Goal: Transaction & Acquisition: Purchase product/service

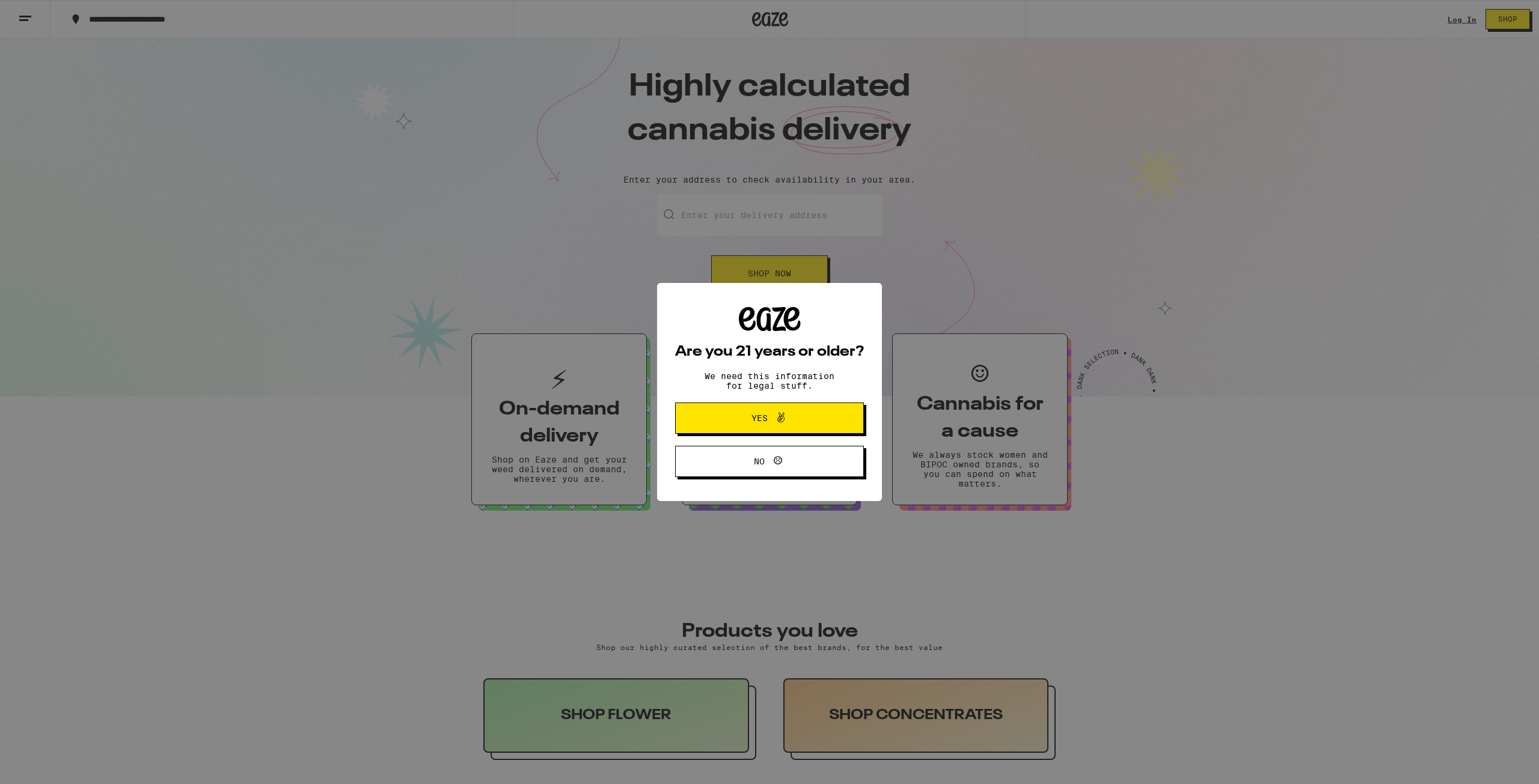
click at [771, 422] on span at bounding box center [777, 418] width 20 height 15
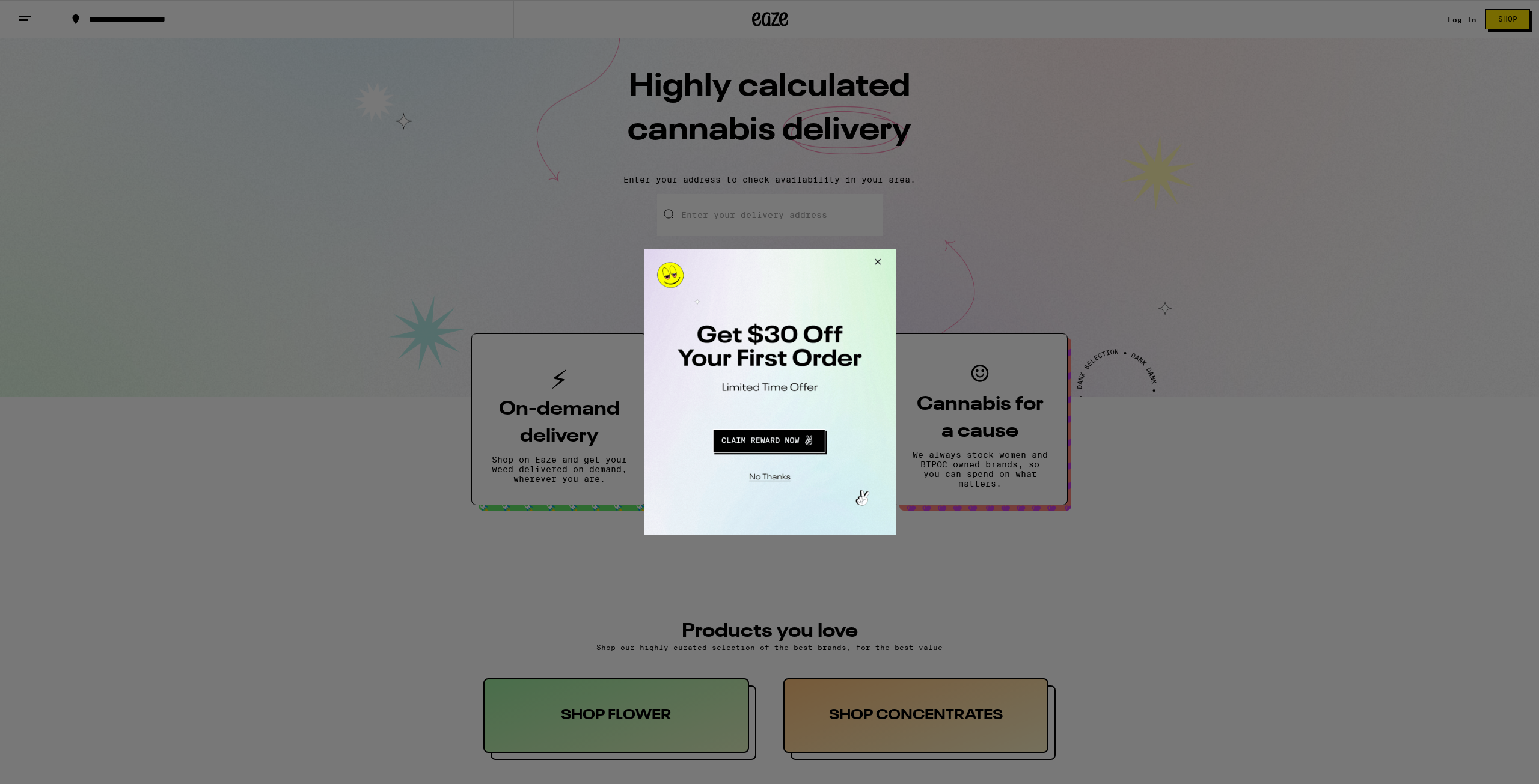
click at [1460, 19] on div at bounding box center [769, 392] width 1539 height 784
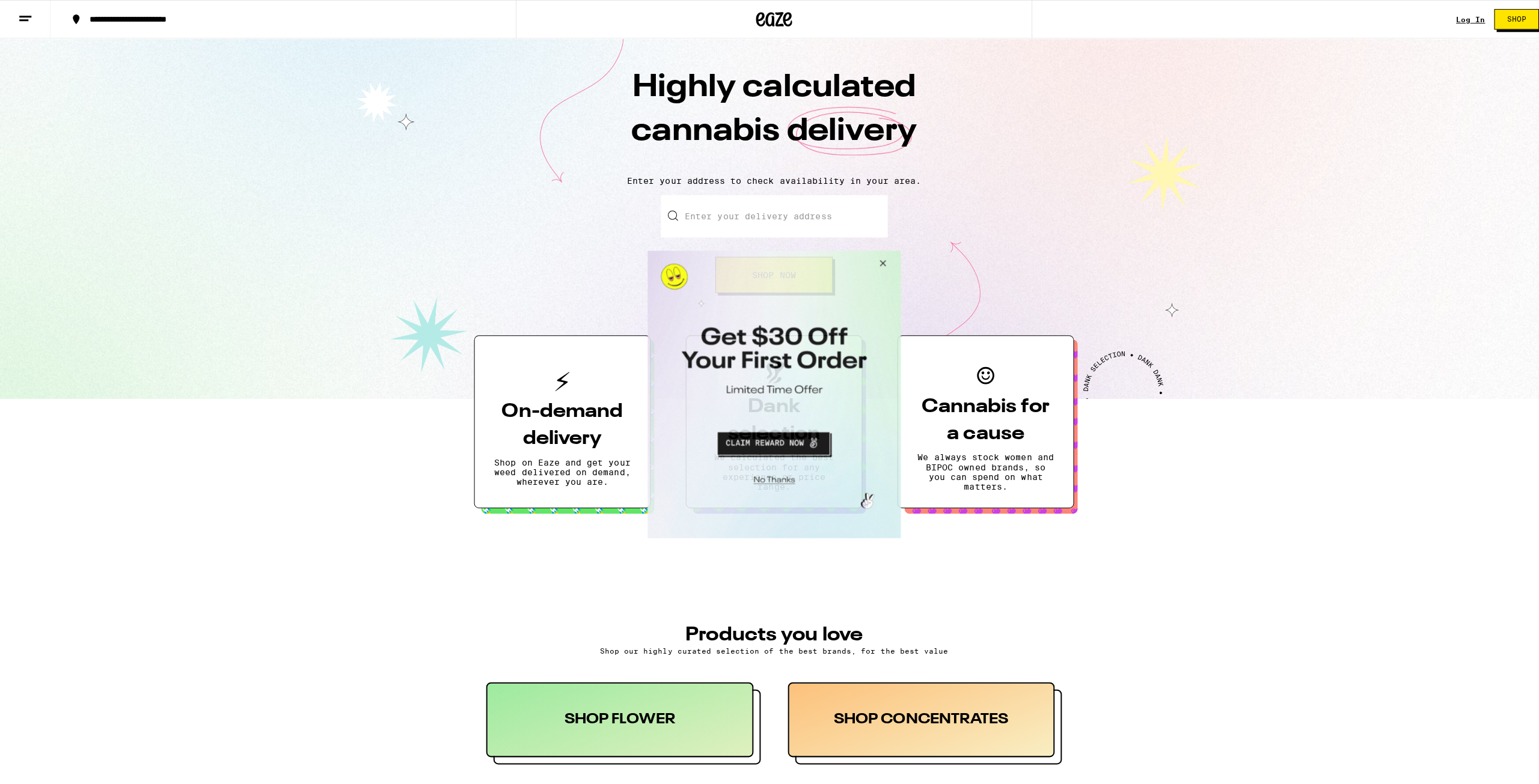
click at [883, 258] on button "Close Modal" at bounding box center [879, 264] width 33 height 29
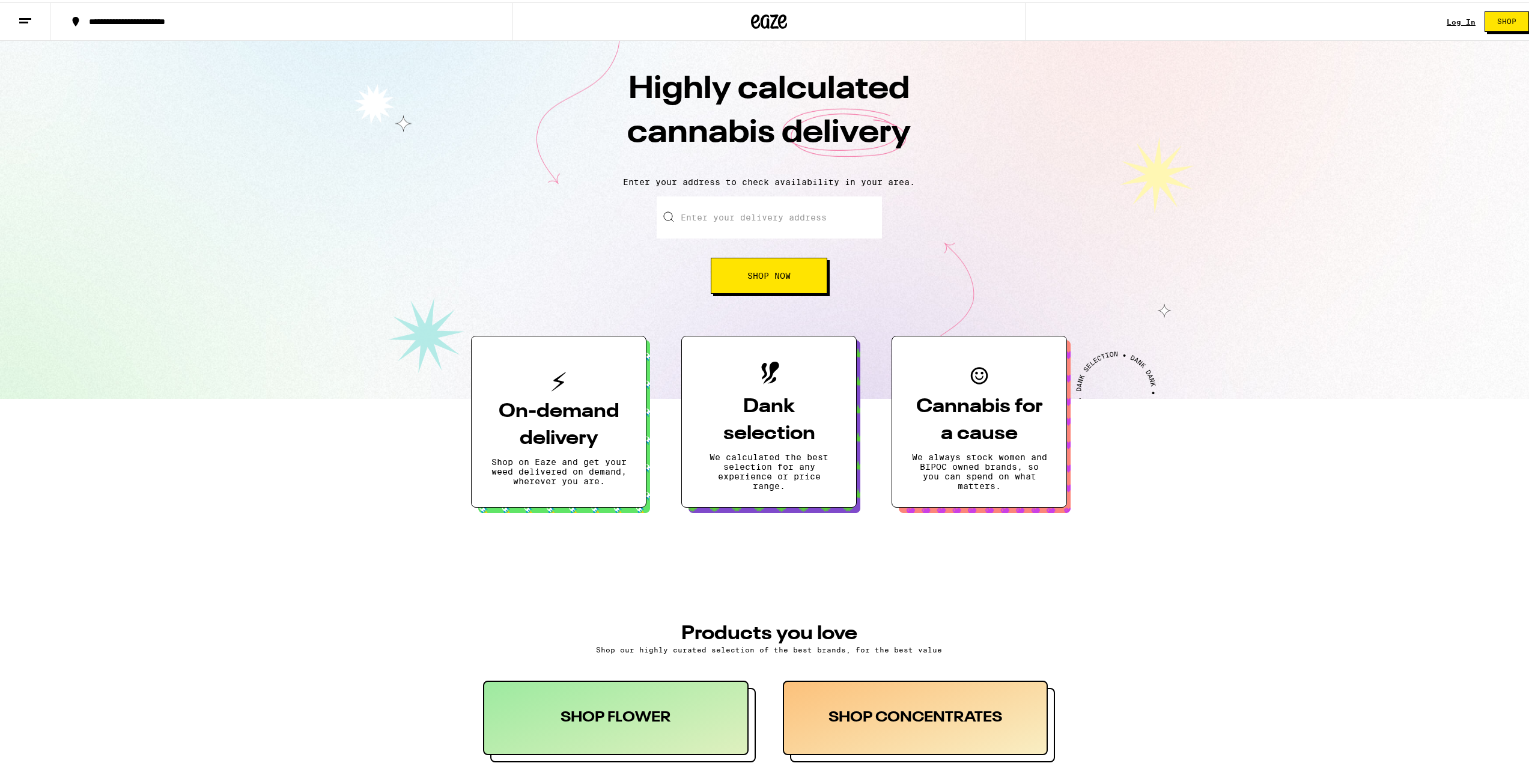
click at [1452, 18] on link "Log In" at bounding box center [1461, 19] width 29 height 8
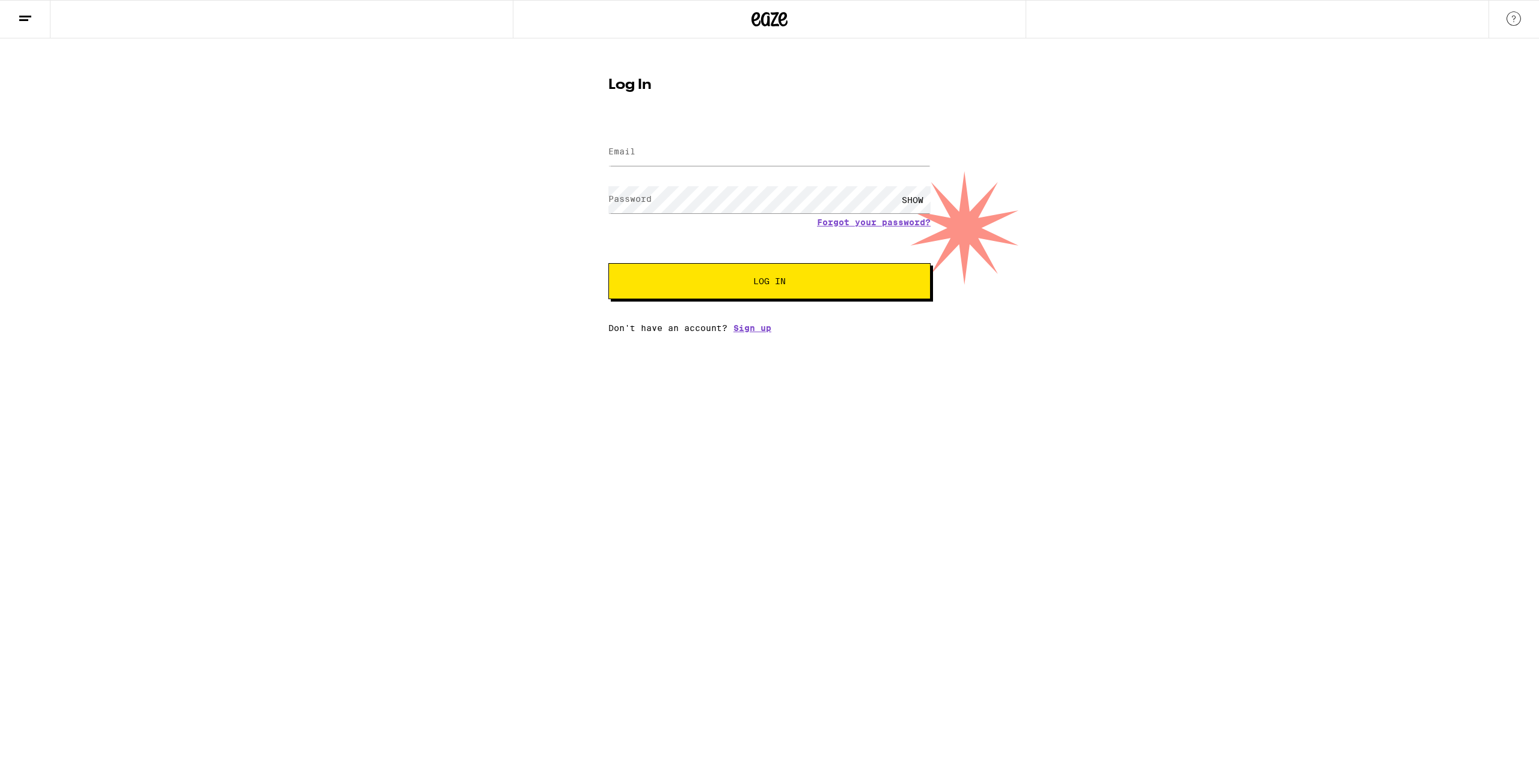
click at [607, 141] on div "Log In Email Email Password Password SHOW Forgot your password? Log In Don't ha…" at bounding box center [769, 201] width 346 height 264
click at [624, 150] on label "Email" at bounding box center [622, 151] width 27 height 10
type input "lucaomancandeloro@gmail.com"
click at [608, 263] on button "Log In" at bounding box center [769, 281] width 322 height 36
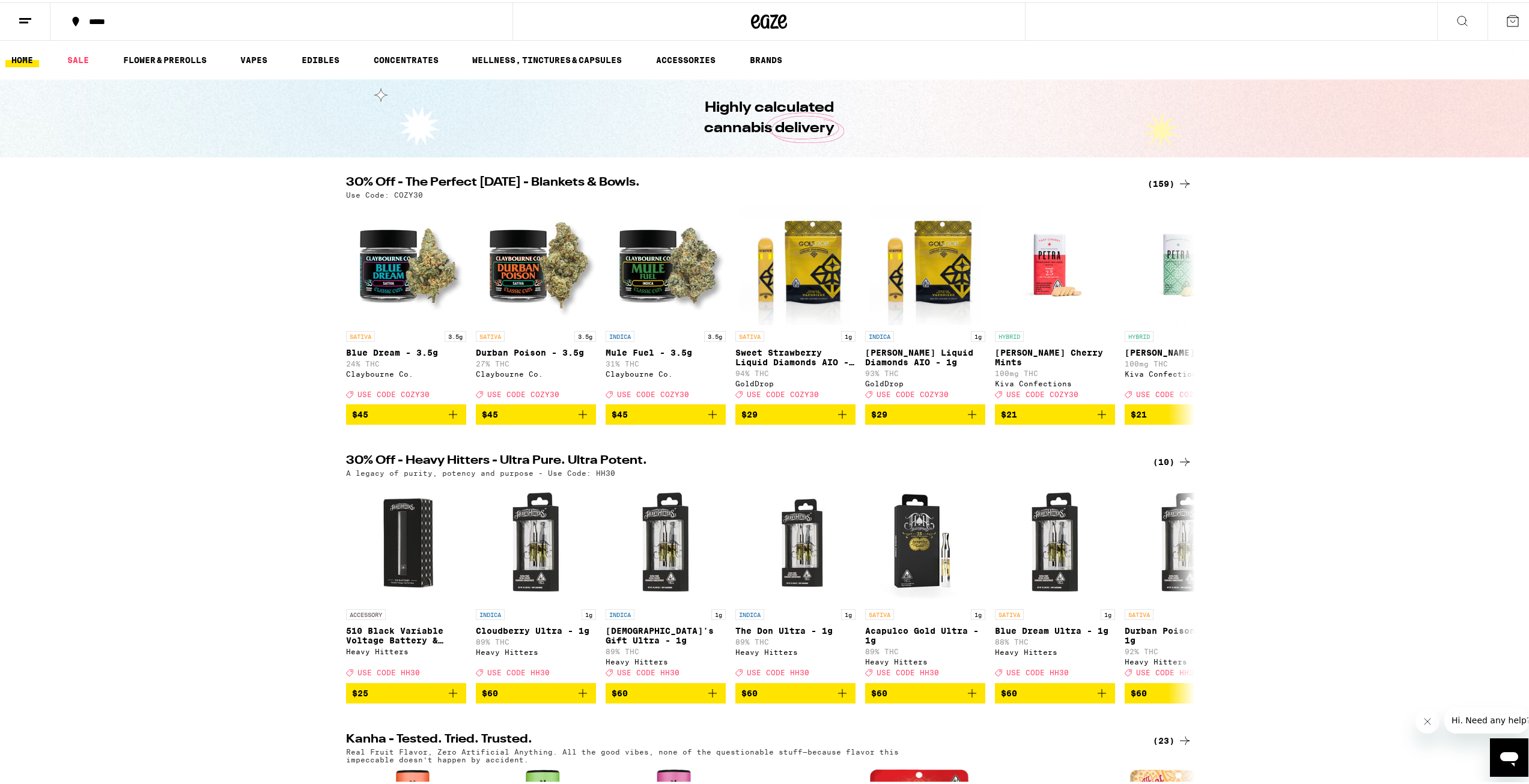
click at [1172, 175] on div "(159)" at bounding box center [1170, 181] width 44 height 14
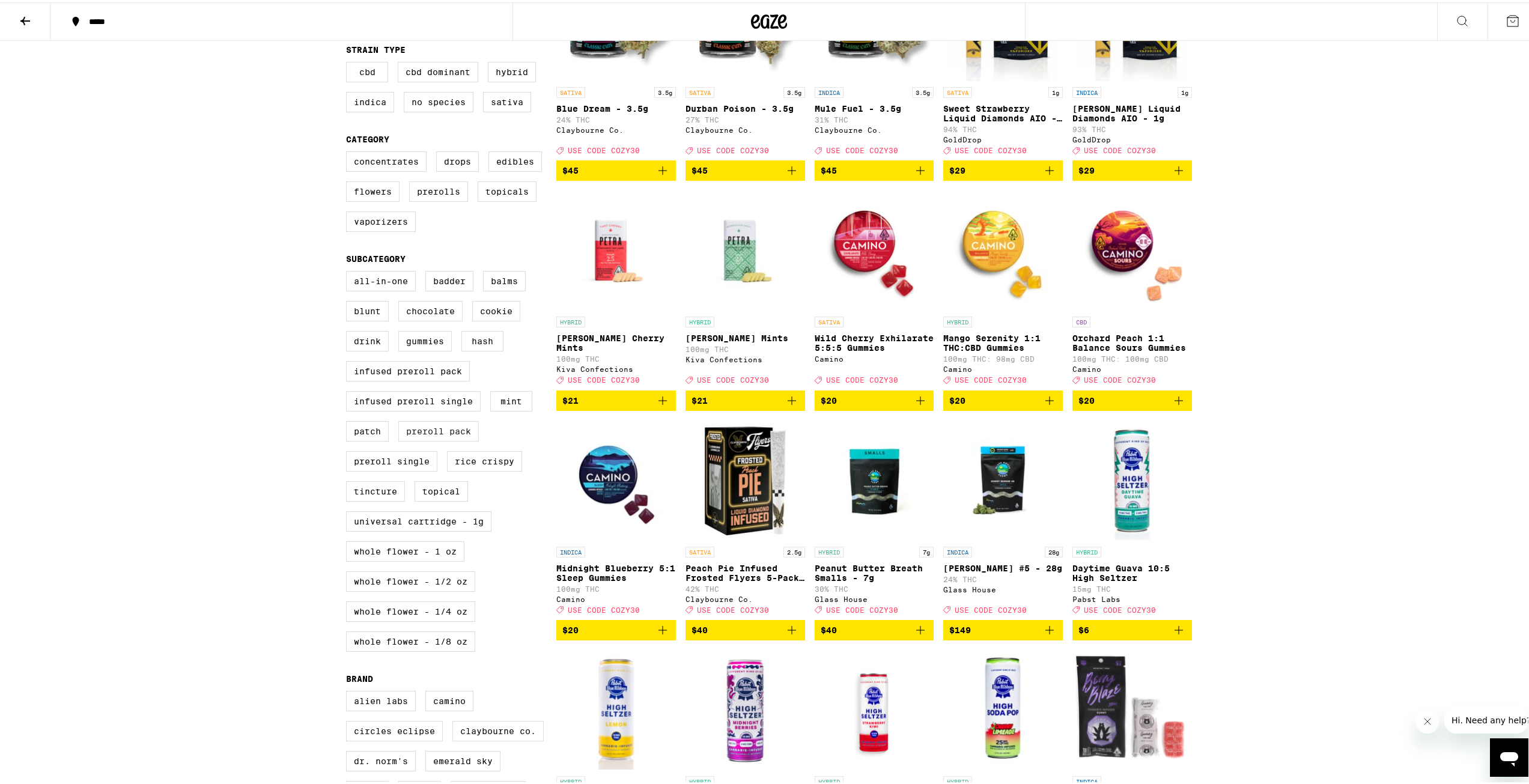
scroll to position [240, 0]
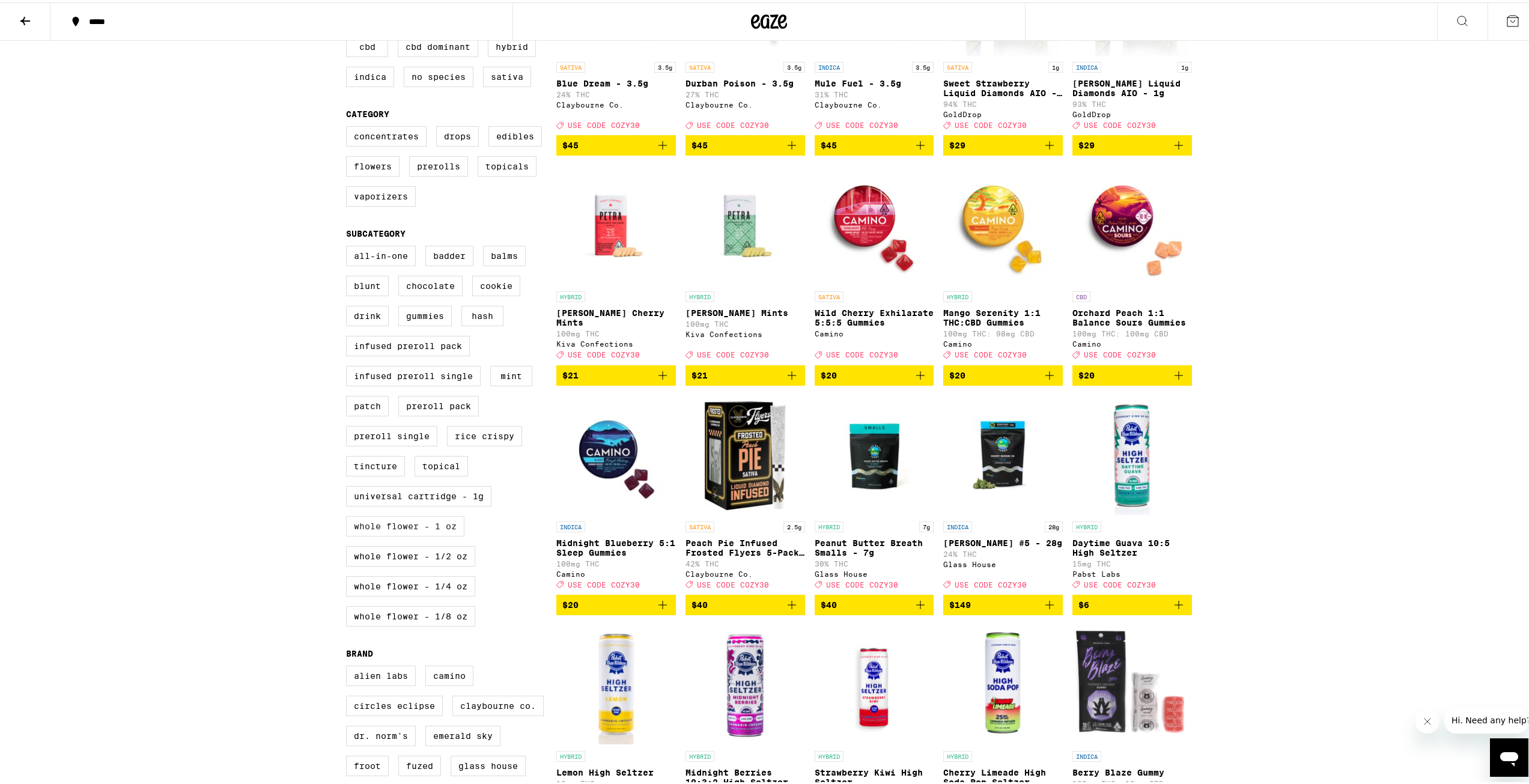
click at [437, 534] on label "Whole Flower - 1 oz" at bounding box center [405, 524] width 119 height 20
click at [349, 246] on input "Whole Flower - 1 oz" at bounding box center [349, 245] width 1 height 1
checkbox input "true"
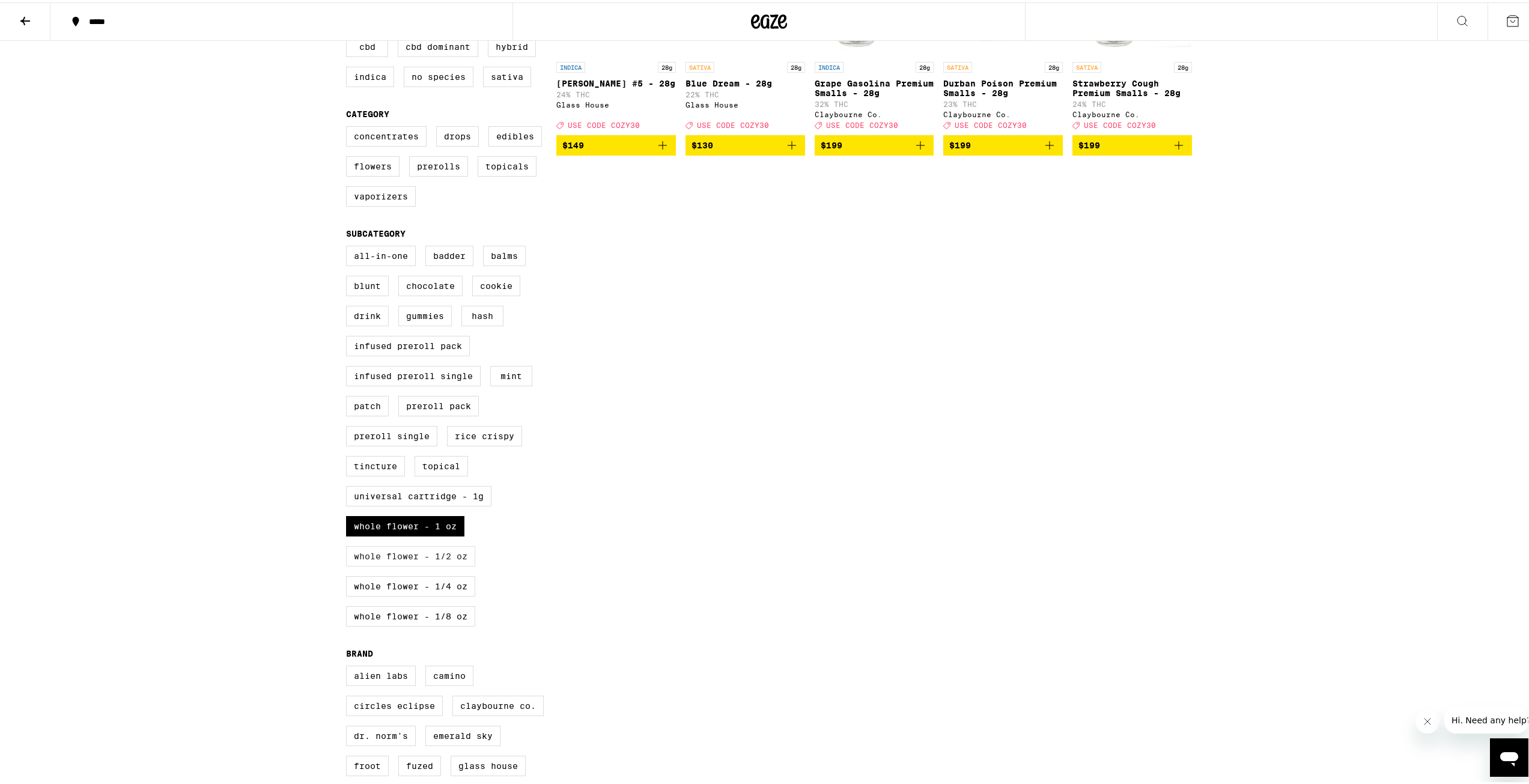
click at [442, 564] on label "Whole Flower - 1/2 oz" at bounding box center [410, 553] width 129 height 20
click at [349, 246] on input "Whole Flower - 1/2 oz" at bounding box center [349, 245] width 1 height 1
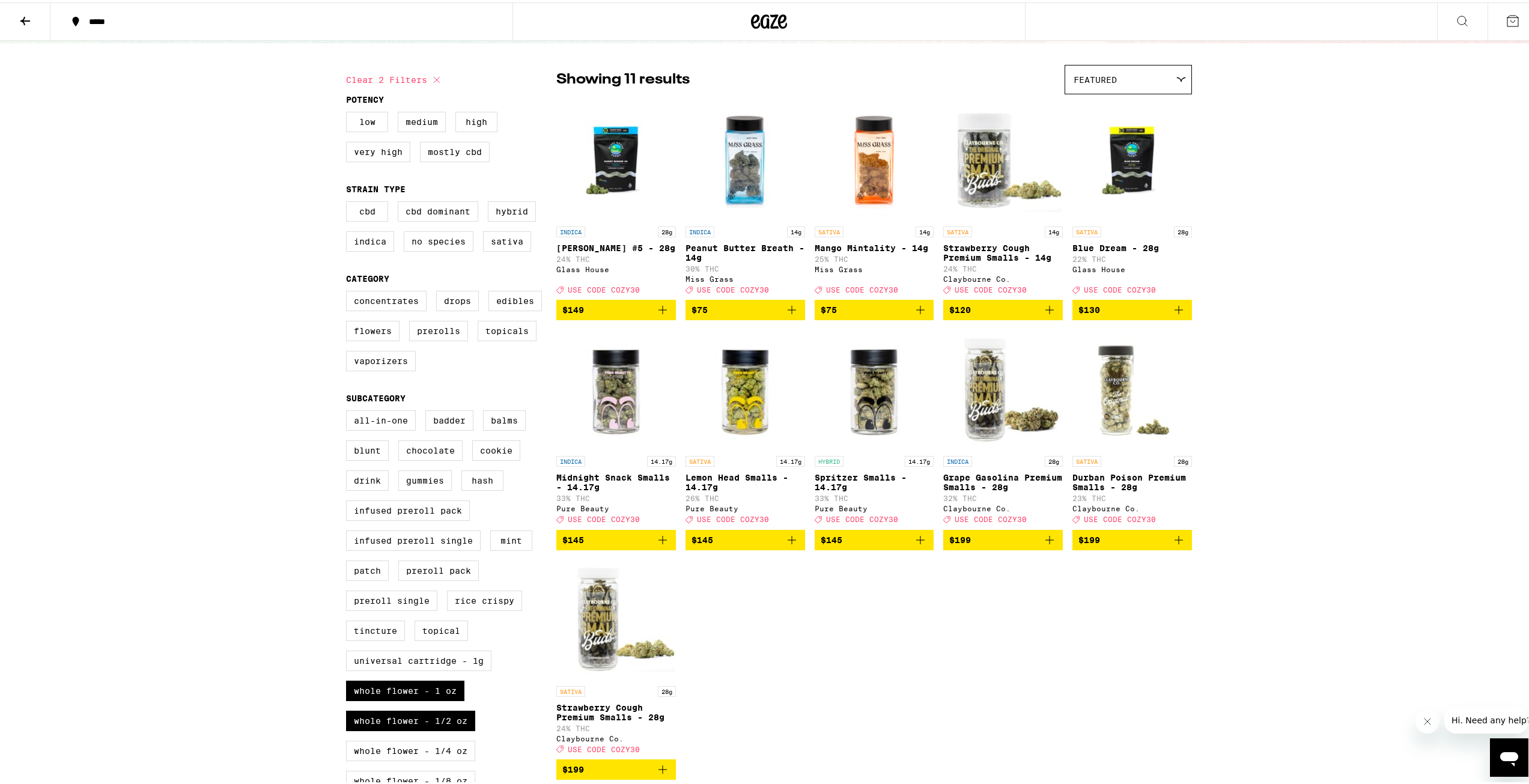
scroll to position [60, 0]
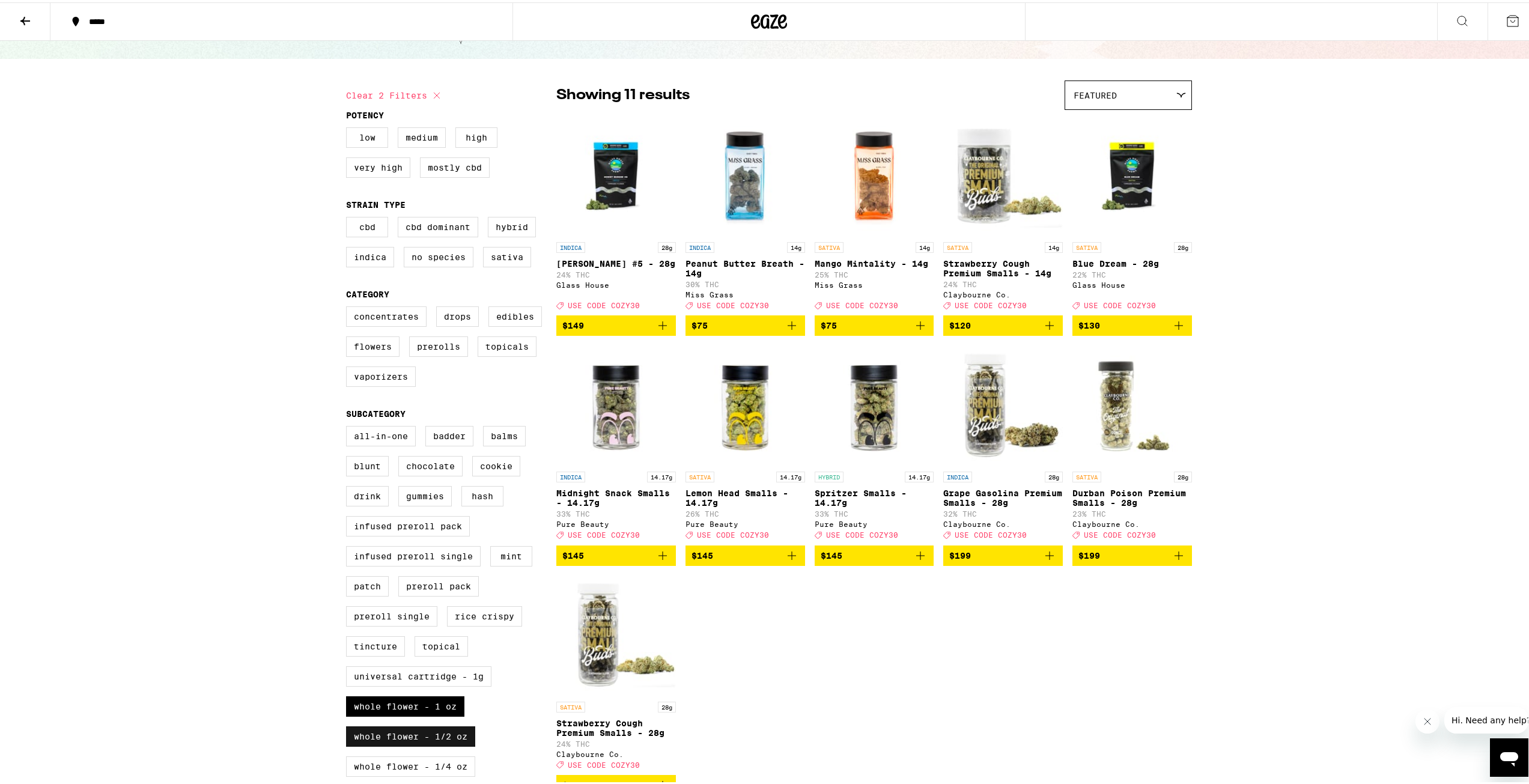
click at [441, 745] on label "Whole Flower - 1/2 oz" at bounding box center [410, 733] width 129 height 20
click at [349, 426] on input "Whole Flower - 1/2 oz" at bounding box center [349, 425] width 1 height 1
checkbox input "false"
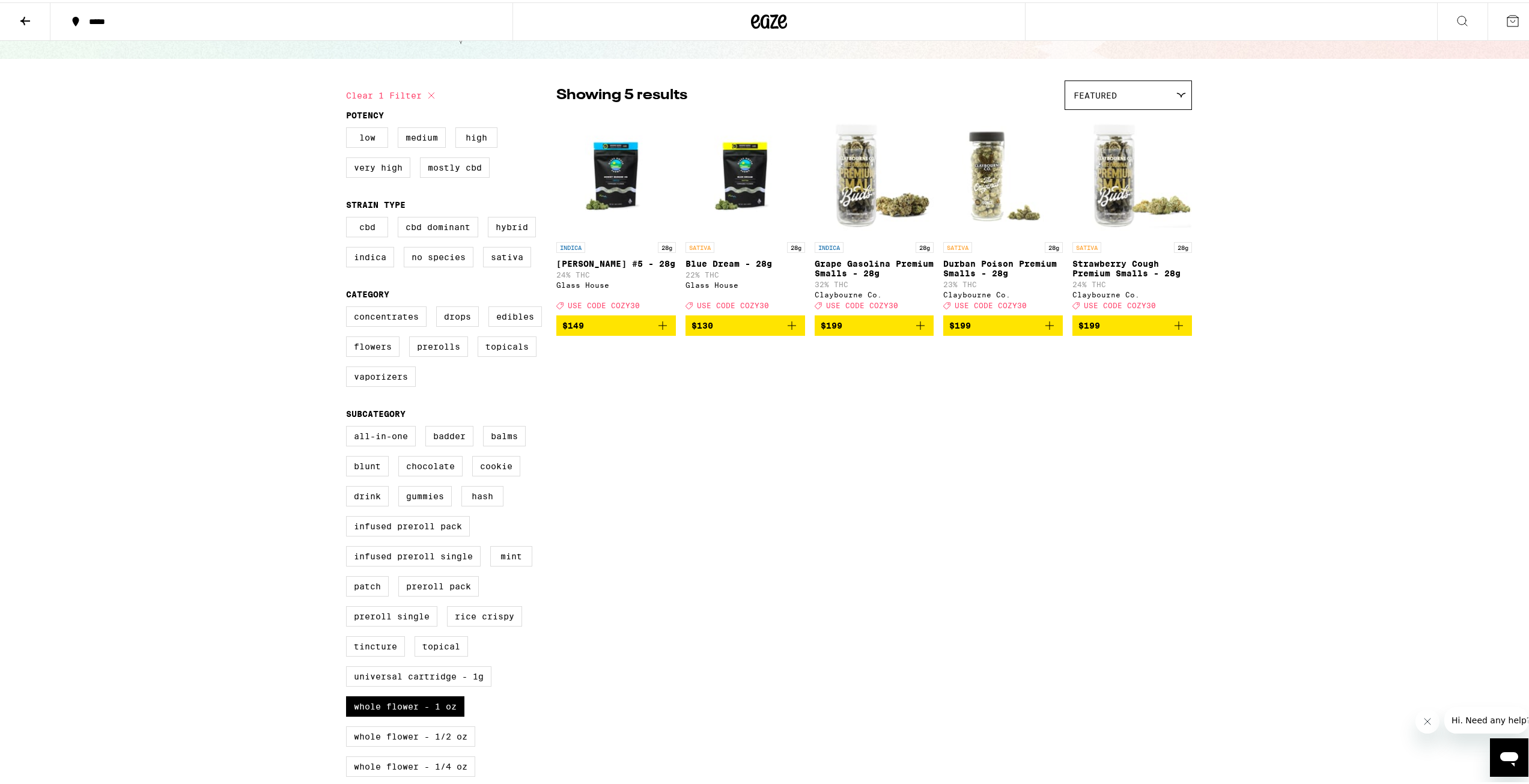
click at [706, 328] on span "$130" at bounding box center [702, 324] width 22 height 10
click at [1509, 20] on icon at bounding box center [1513, 18] width 11 height 11
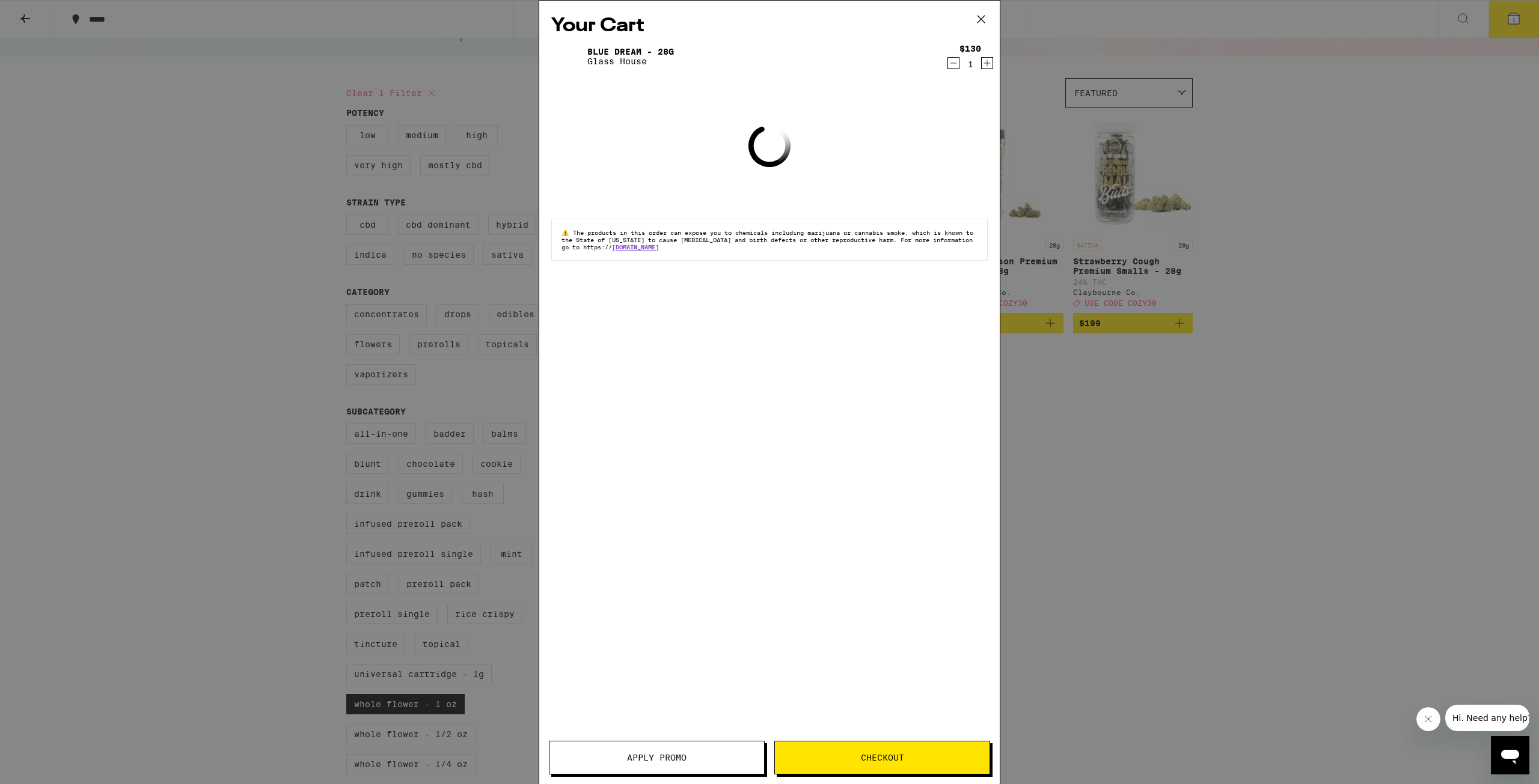
click at [680, 757] on span "Apply Promo" at bounding box center [657, 757] width 59 height 9
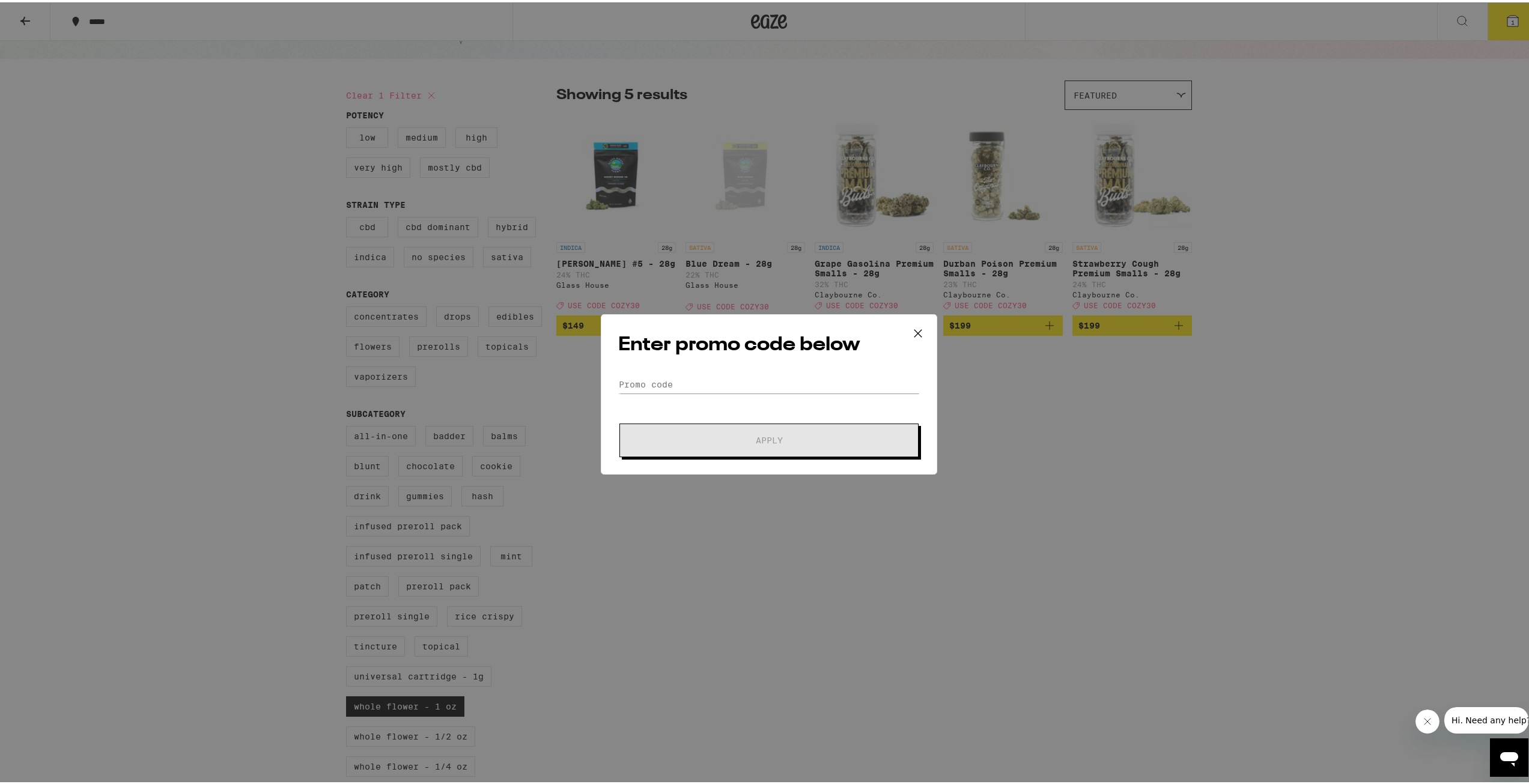
drag, startPoint x: 684, startPoint y: 370, endPoint x: 684, endPoint y: 377, distance: 7.0
click at [684, 370] on div "Enter promo code below Promo Code Apply" at bounding box center [769, 392] width 336 height 161
click at [684, 377] on input "Promo Code" at bounding box center [769, 382] width 302 height 18
type input "cozy30"
click at [724, 424] on button "Apply" at bounding box center [769, 437] width 300 height 34
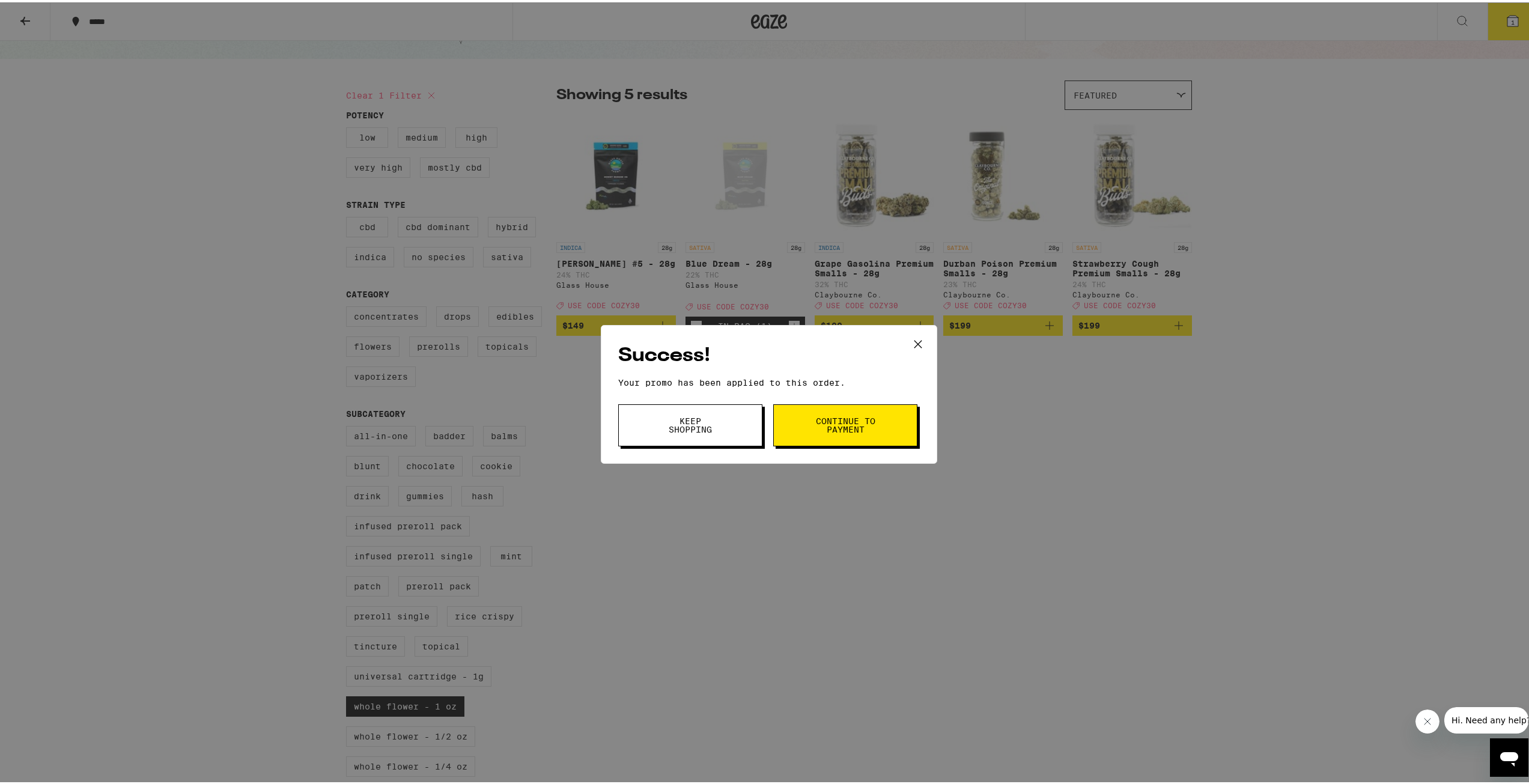
click at [835, 437] on button "Continue to payment" at bounding box center [845, 423] width 145 height 42
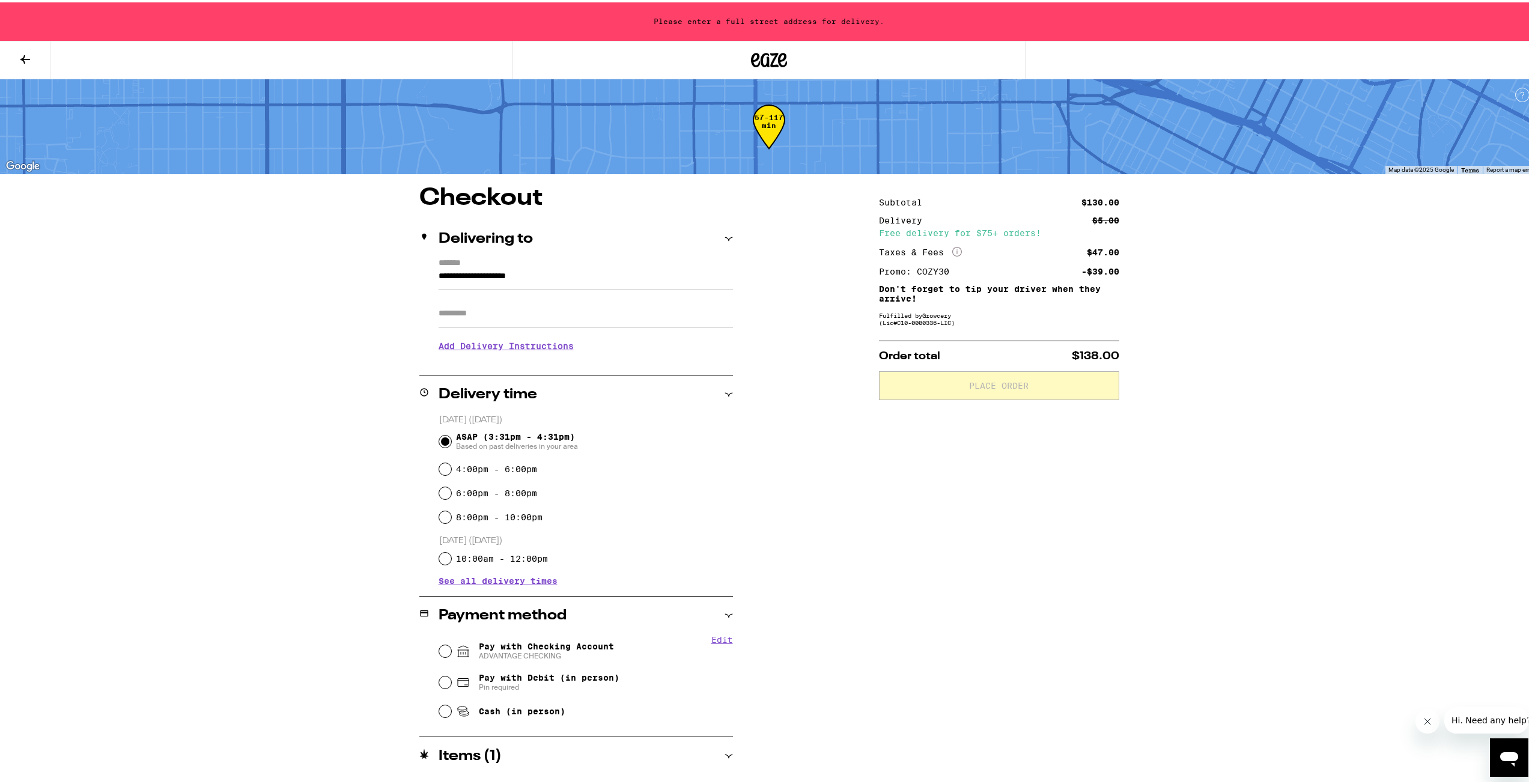
click at [505, 307] on input "Apt/Suite" at bounding box center [586, 311] width 295 height 29
click at [438, 275] on input "**********" at bounding box center [586, 277] width 295 height 20
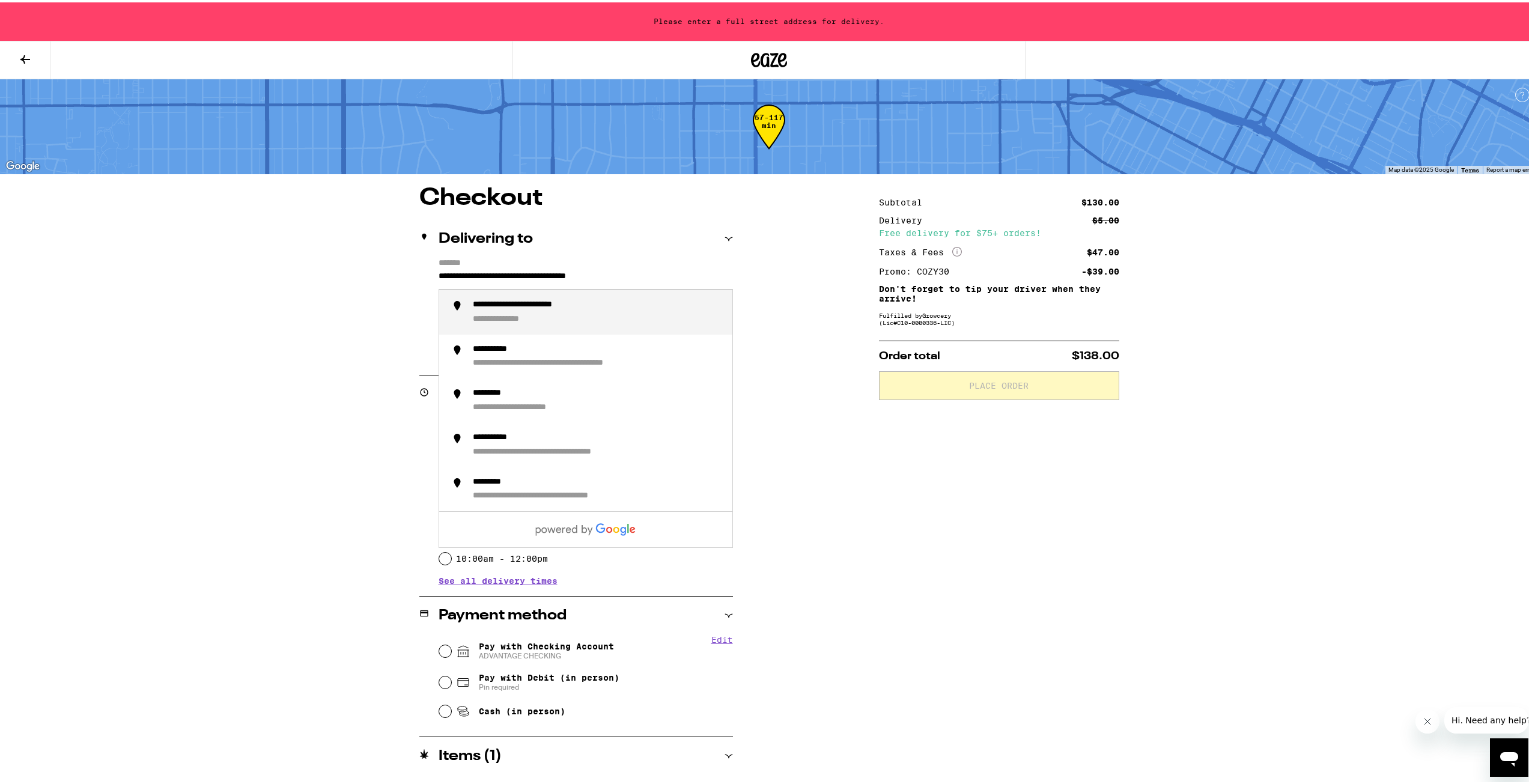
click at [554, 317] on div "**********" at bounding box center [597, 310] width 250 height 25
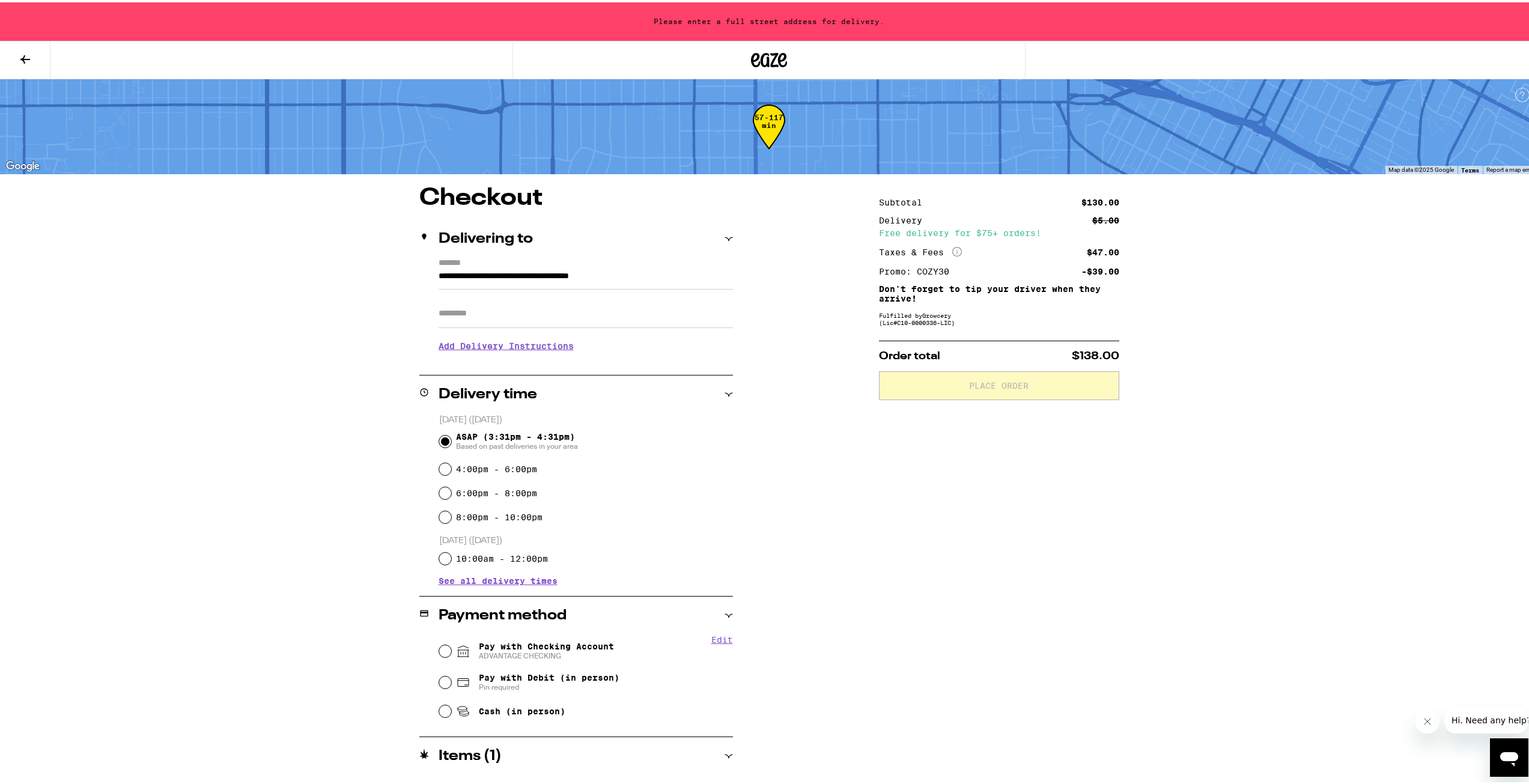
type input "**********"
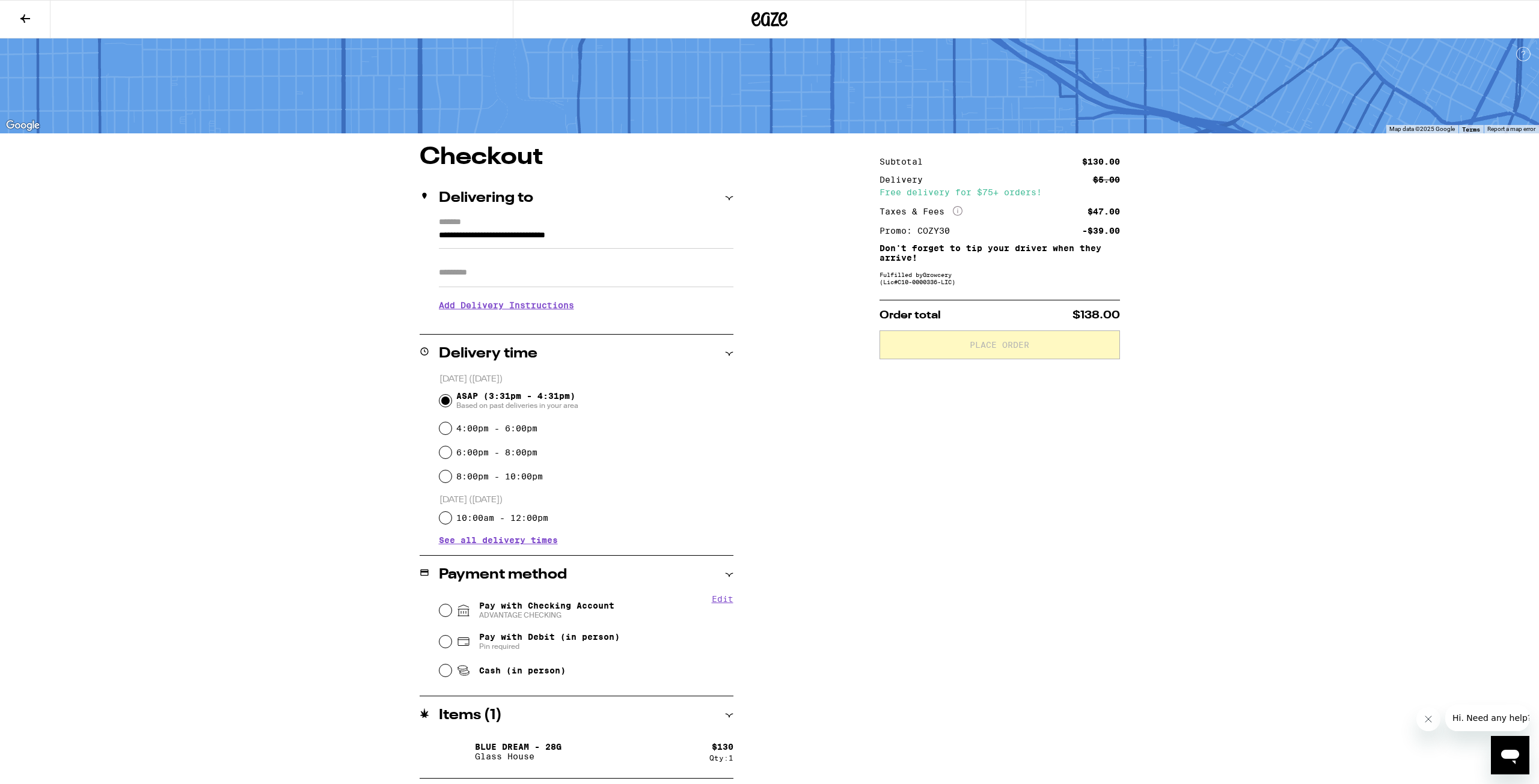
click at [813, 313] on div "**********" at bounding box center [769, 461] width 866 height 633
click at [559, 601] on span "Pay with Checking Account ADVANTAGE CHECKING" at bounding box center [546, 611] width 135 height 19
click at [451, 604] on input "Pay with Checking Account ADVANTAGE CHECKING" at bounding box center [445, 610] width 12 height 12
radio input "true"
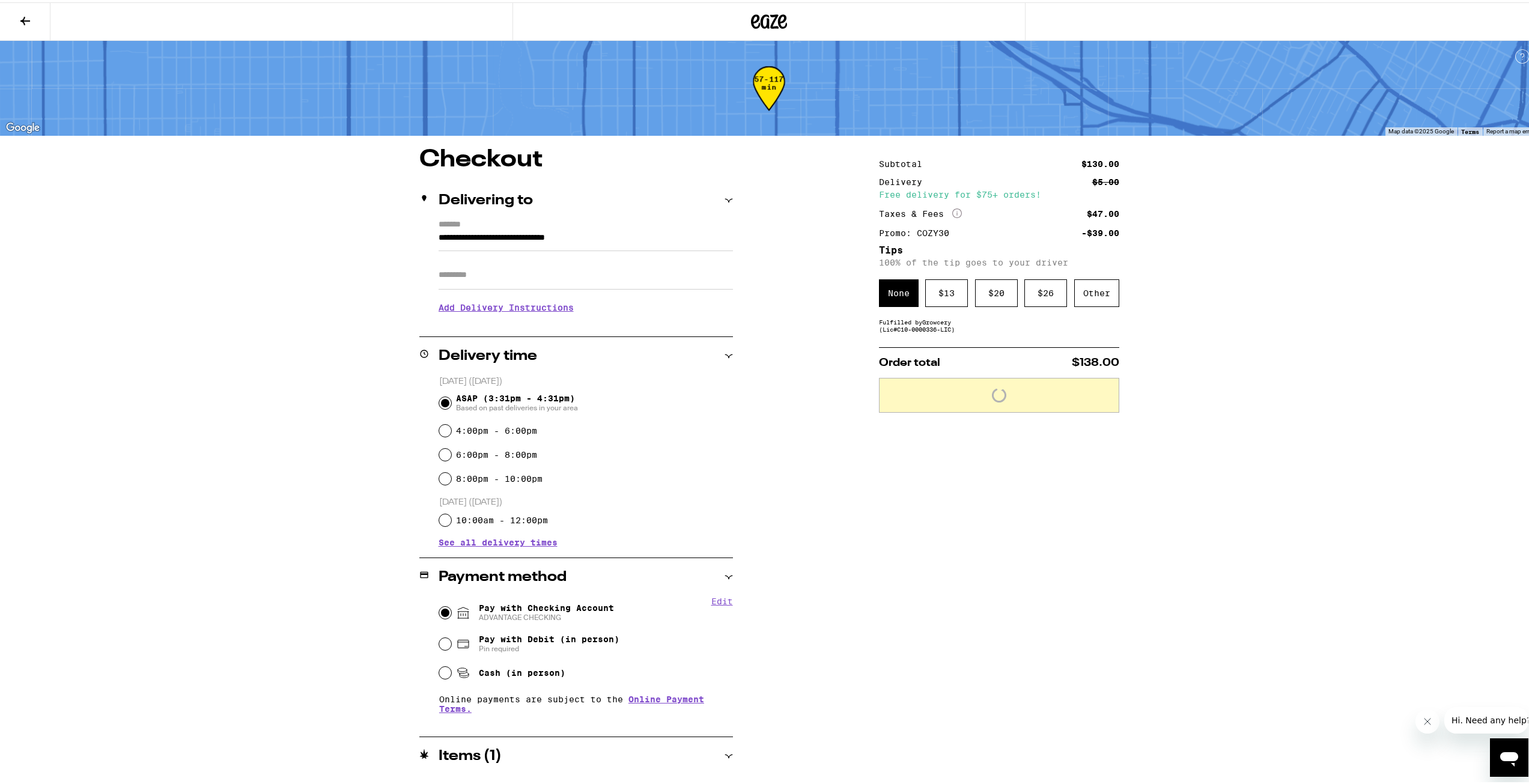
click at [960, 543] on div "Subtotal $130.00 Delivery $5.00 Free delivery for $75+ orders! Taxes & Fees Mor…" at bounding box center [999, 482] width 240 height 672
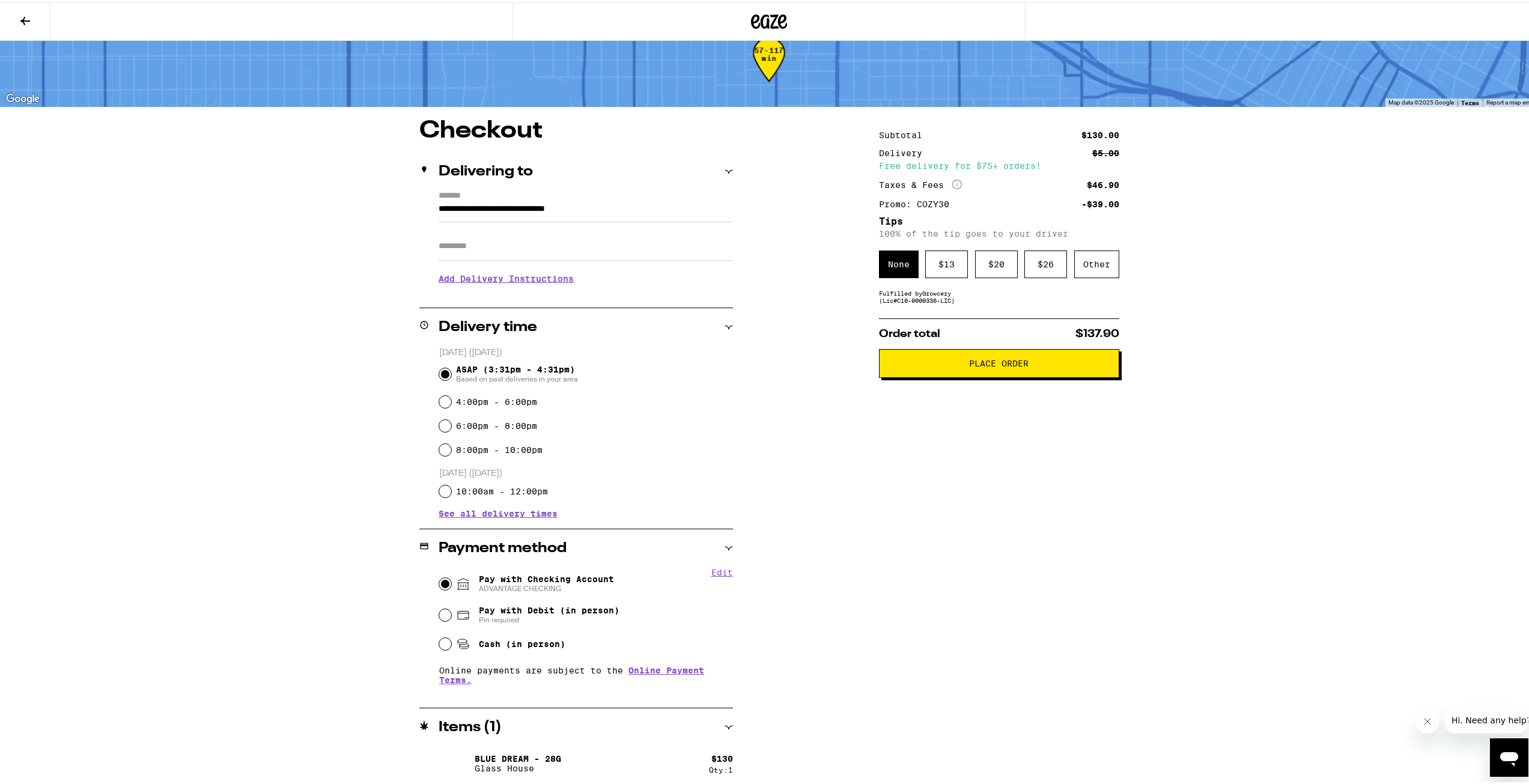
scroll to position [34, 0]
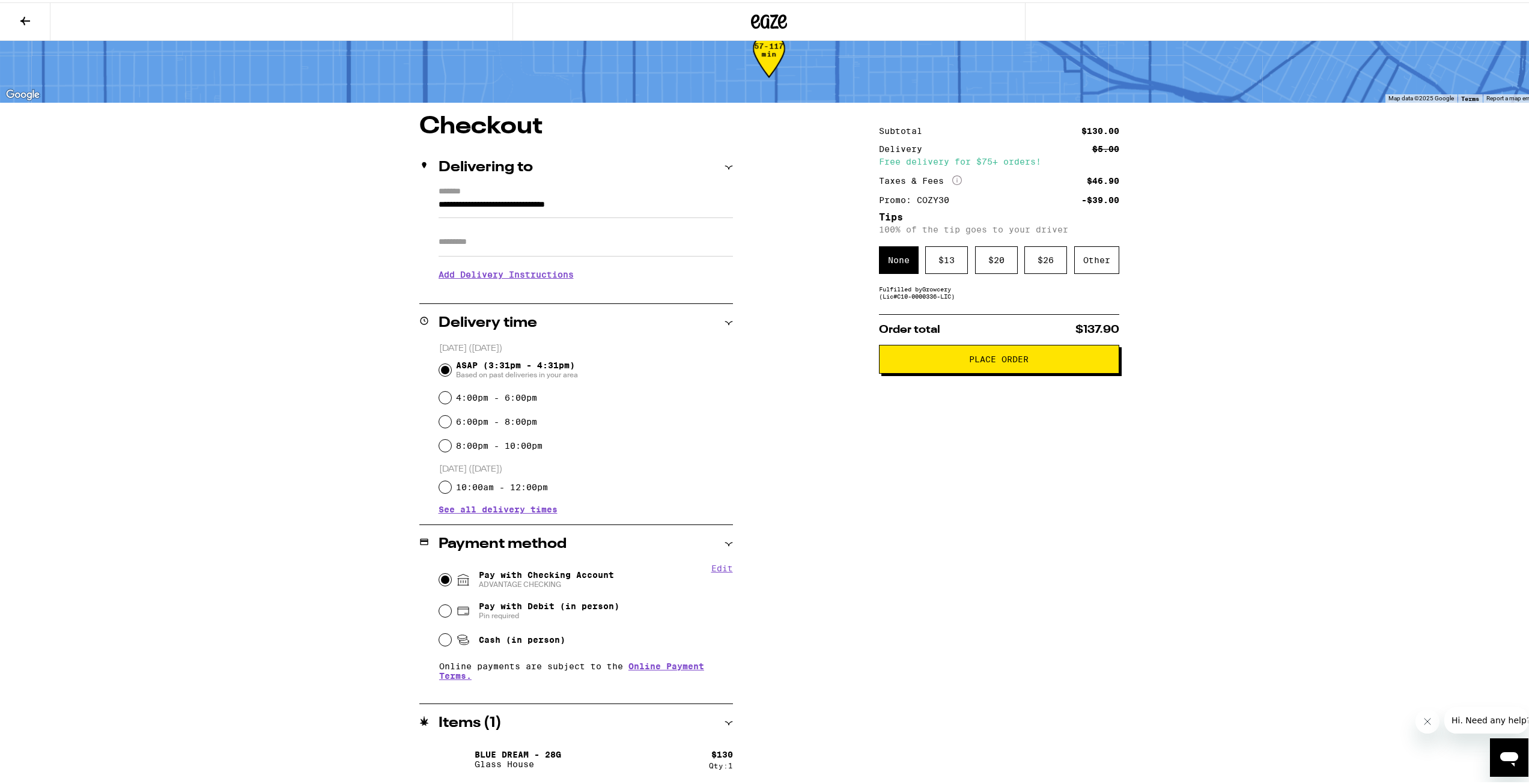
click at [1019, 366] on button "Place Order" at bounding box center [999, 357] width 240 height 29
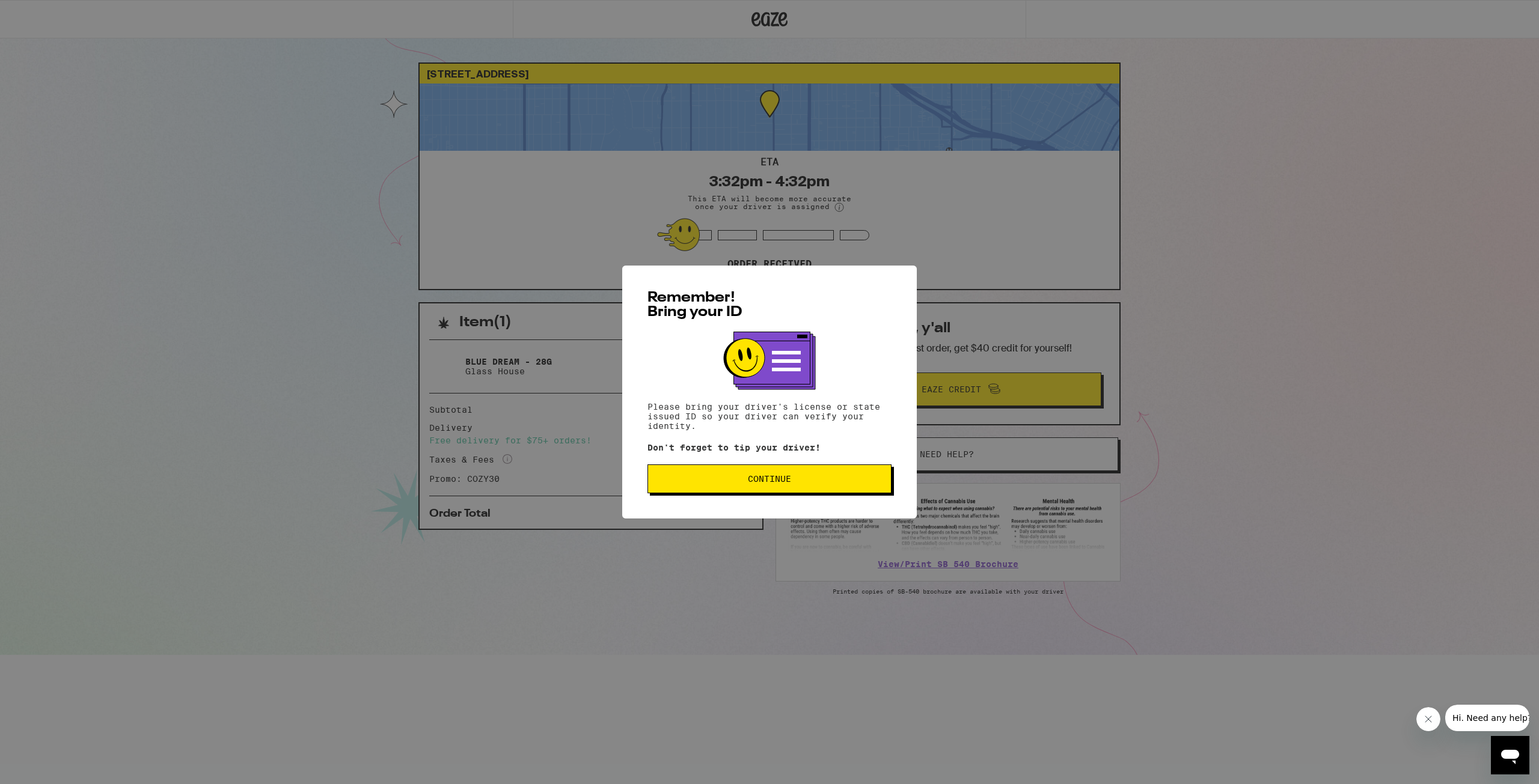
click at [773, 500] on div "Remember! Bring your ID Please bring your driver's license or state issued ID s…" at bounding box center [770, 392] width 295 height 253
click at [762, 489] on button "Continue" at bounding box center [769, 479] width 244 height 29
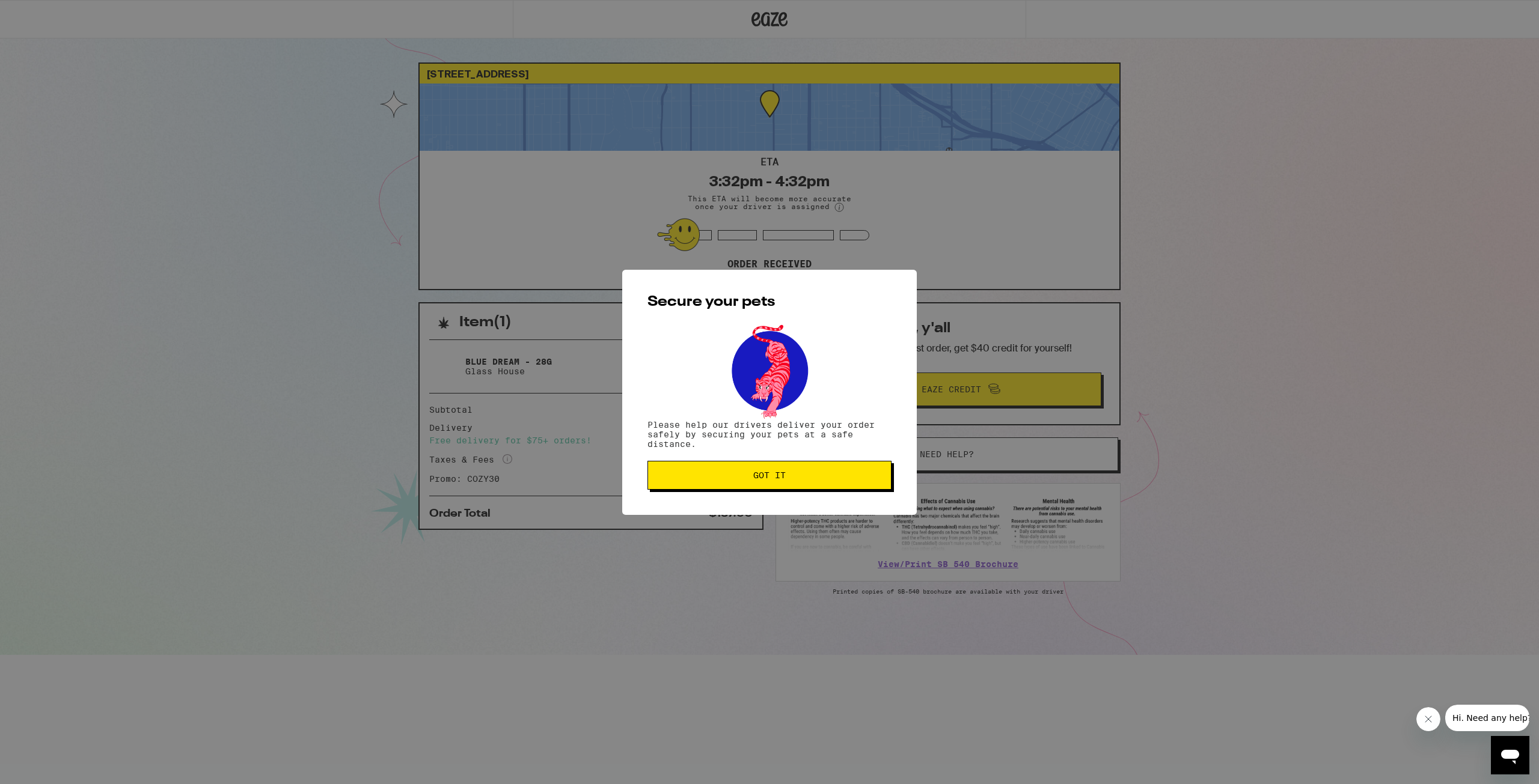
click at [713, 483] on button "Got it" at bounding box center [769, 475] width 244 height 29
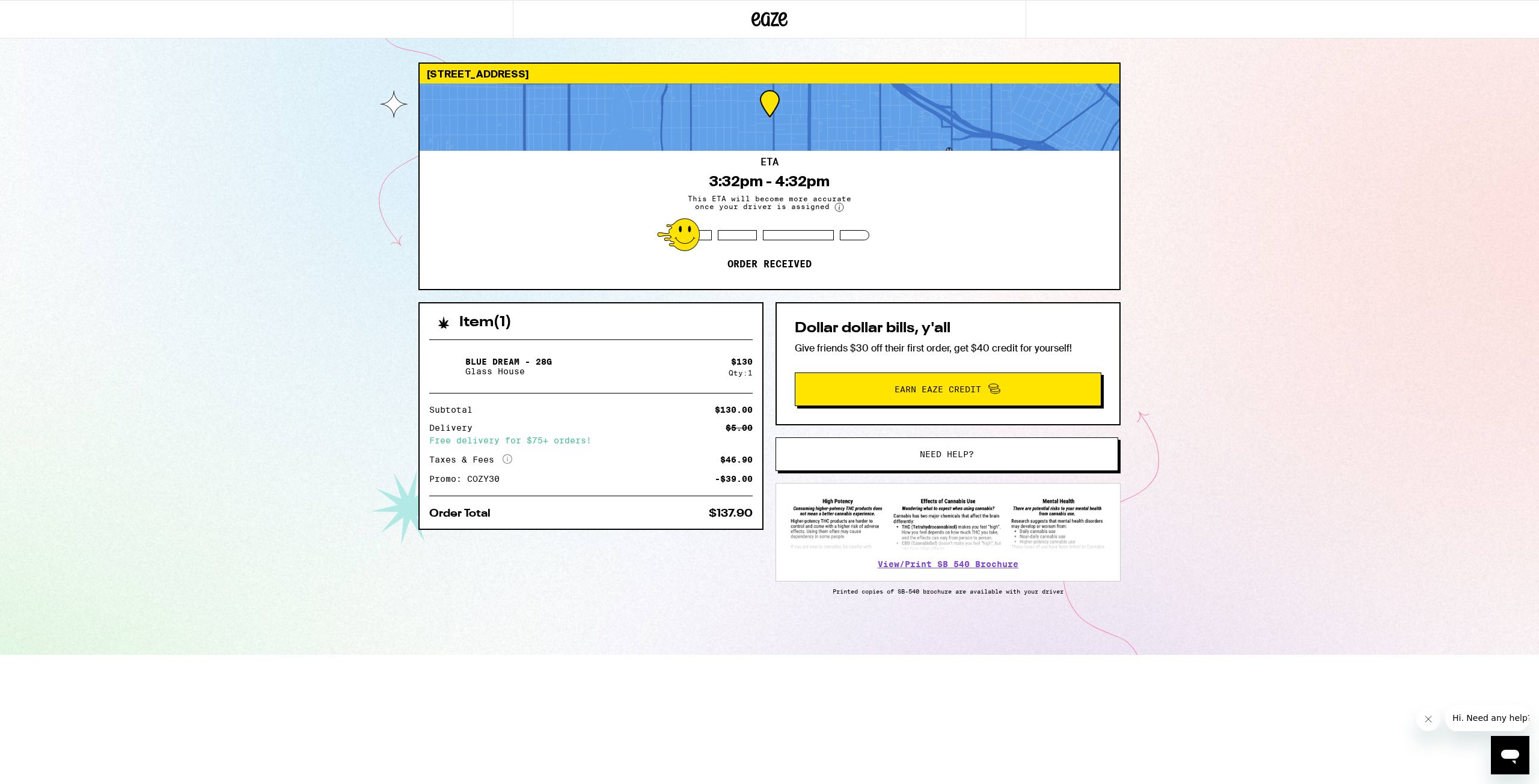
click at [713, 483] on div "Secure your pets Please help our drivers deliver your order safely by securing …" at bounding box center [769, 392] width 1539 height 784
click at [454, 617] on div "Secure your pets Please help our drivers deliver your order safely by securing …" at bounding box center [769, 392] width 1539 height 784
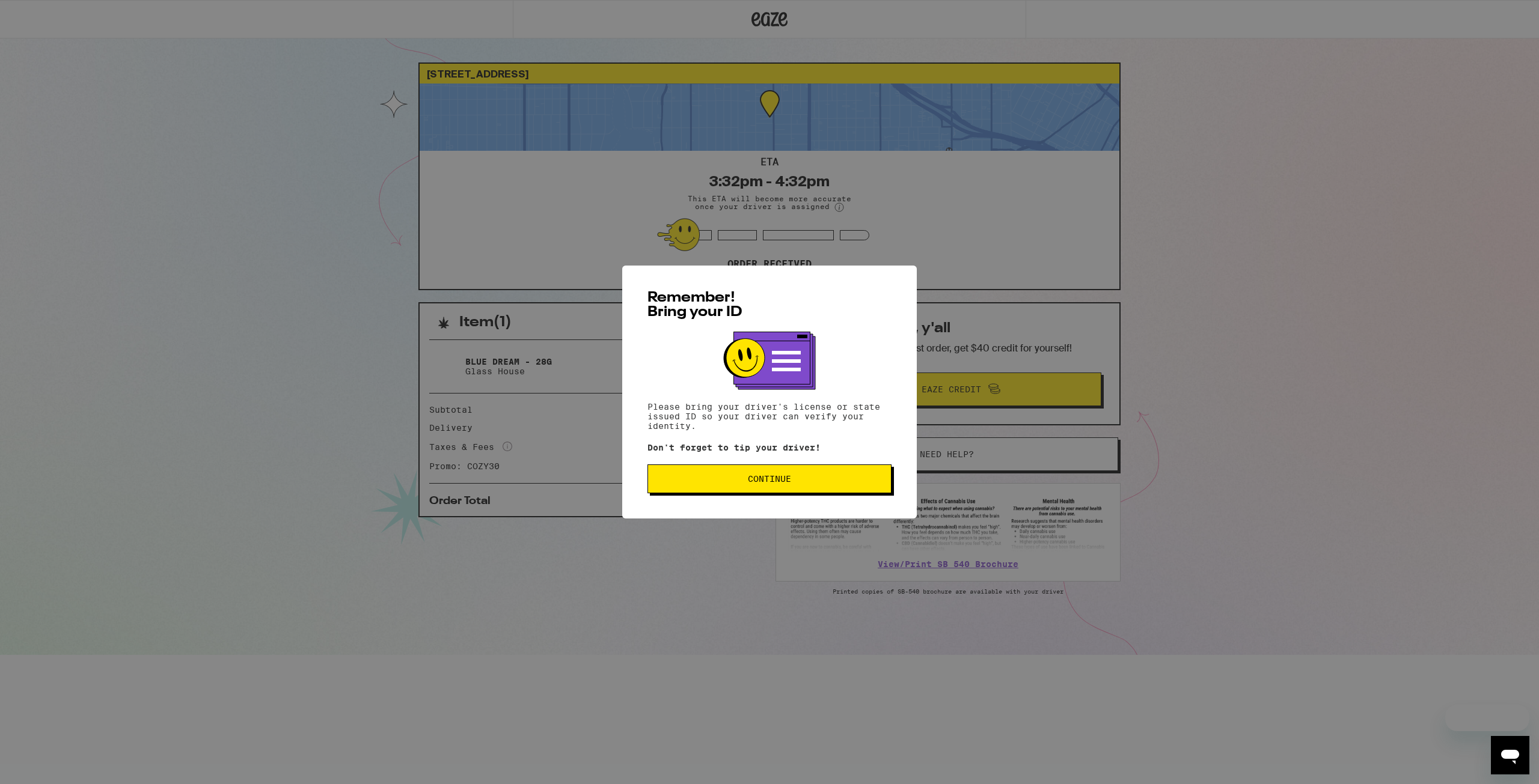
click at [810, 477] on button "Continue" at bounding box center [769, 479] width 244 height 29
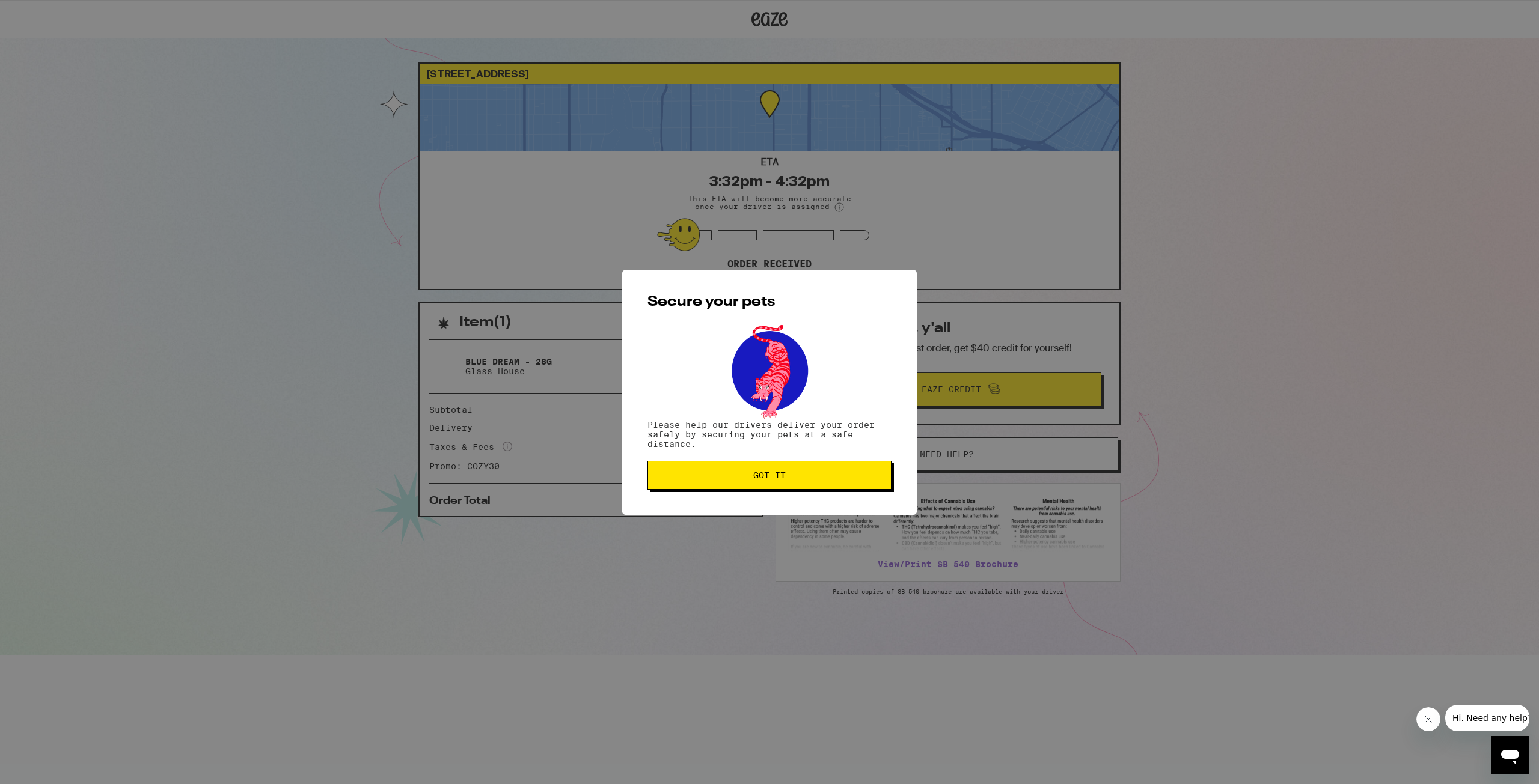
click at [818, 482] on button "Got it" at bounding box center [769, 475] width 244 height 29
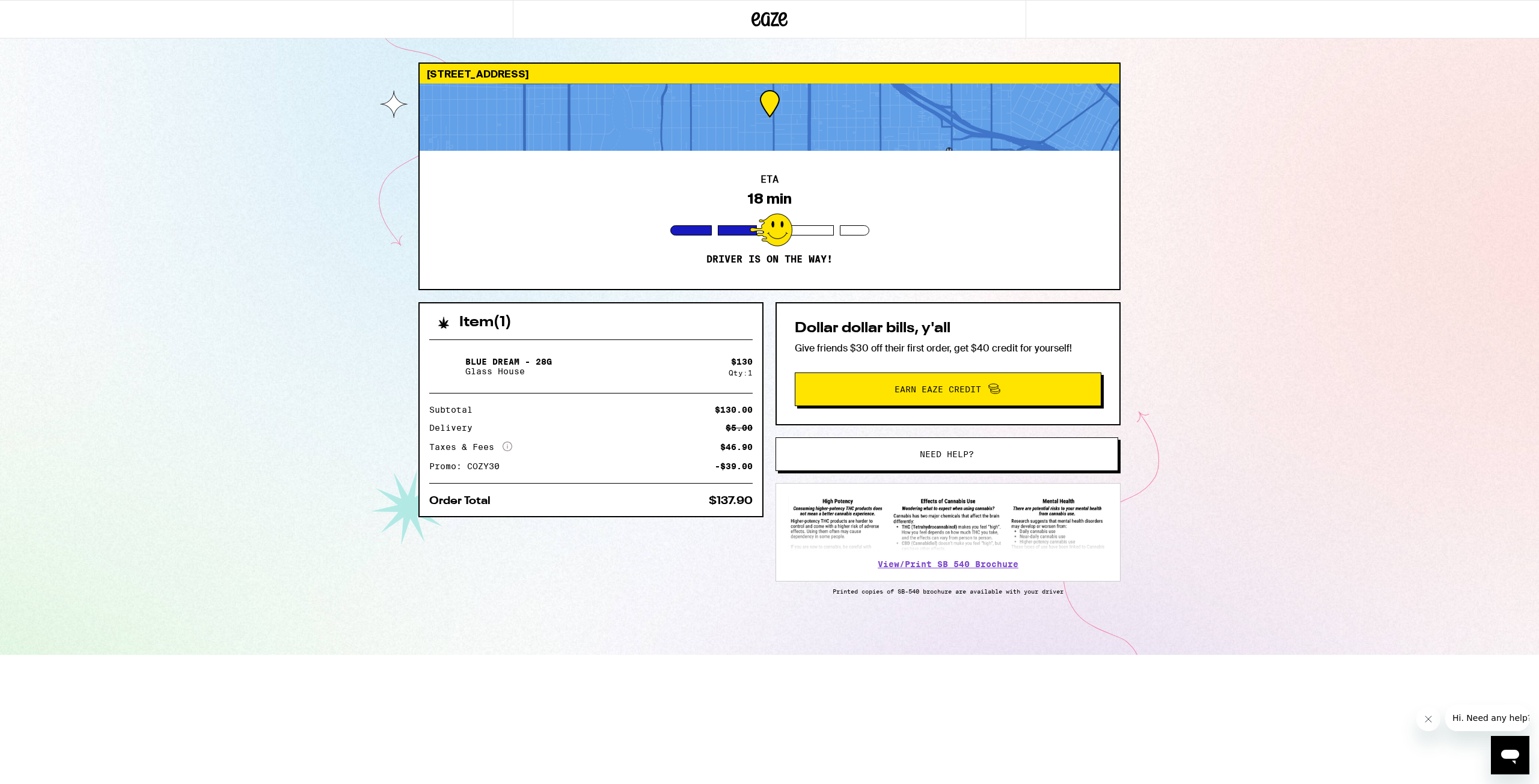
click at [1305, 275] on div "5100 Maplewood Ave Los Angeles 90004 ETA 18 min Driver is on the way! Item ( 1 …" at bounding box center [769, 327] width 1539 height 655
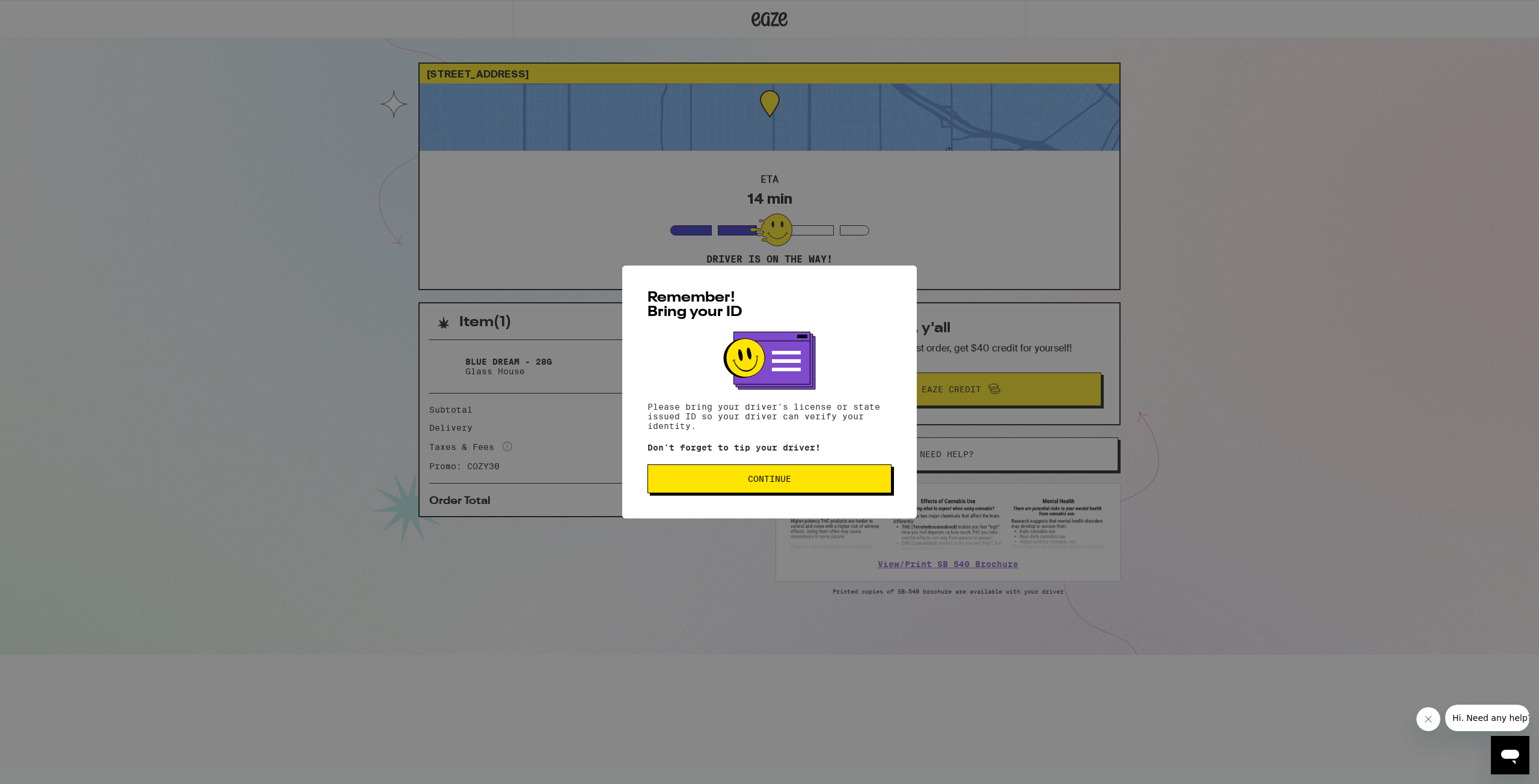
click at [743, 482] on span "Continue" at bounding box center [769, 479] width 223 height 9
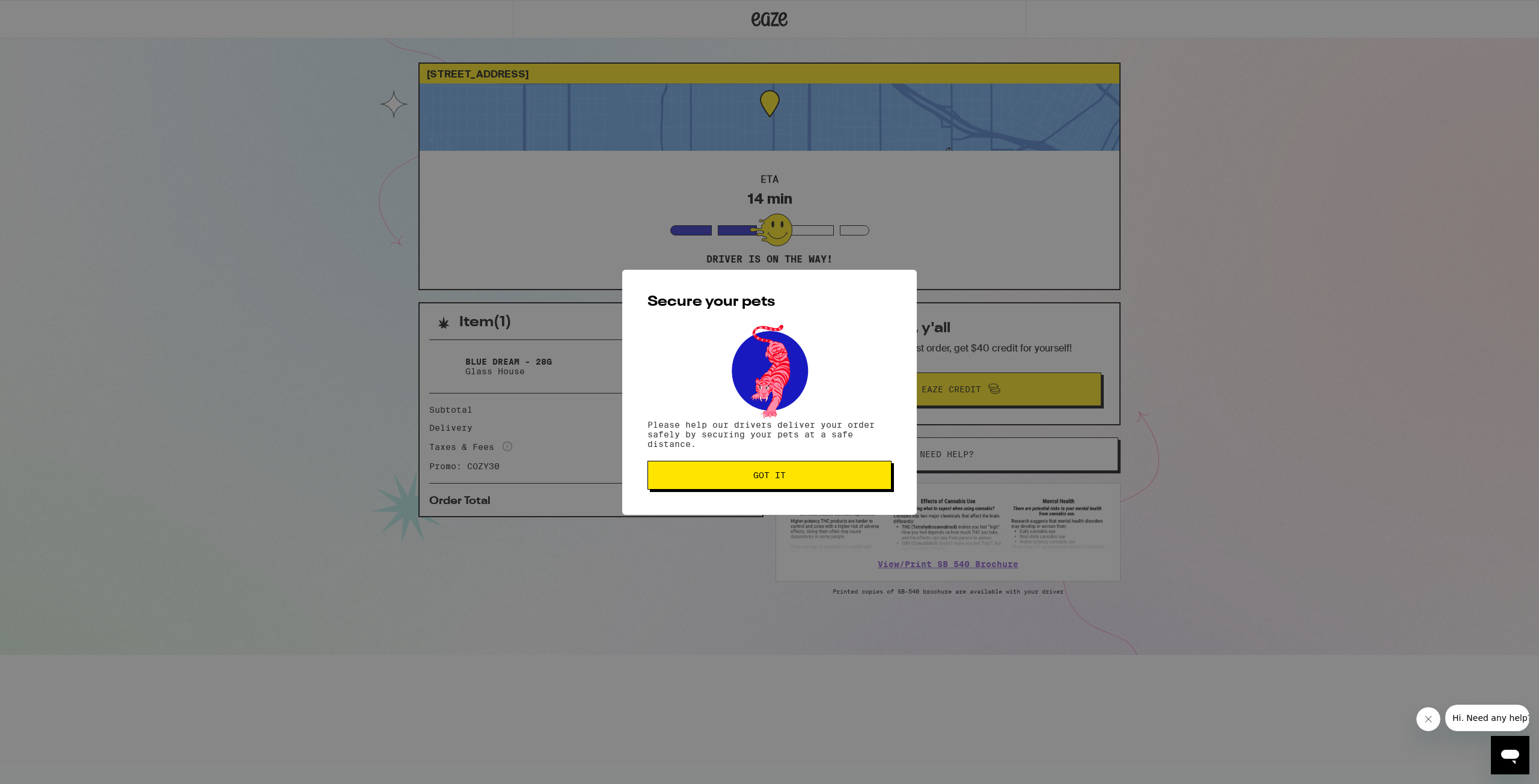
click at [805, 470] on button "Got it" at bounding box center [769, 475] width 244 height 29
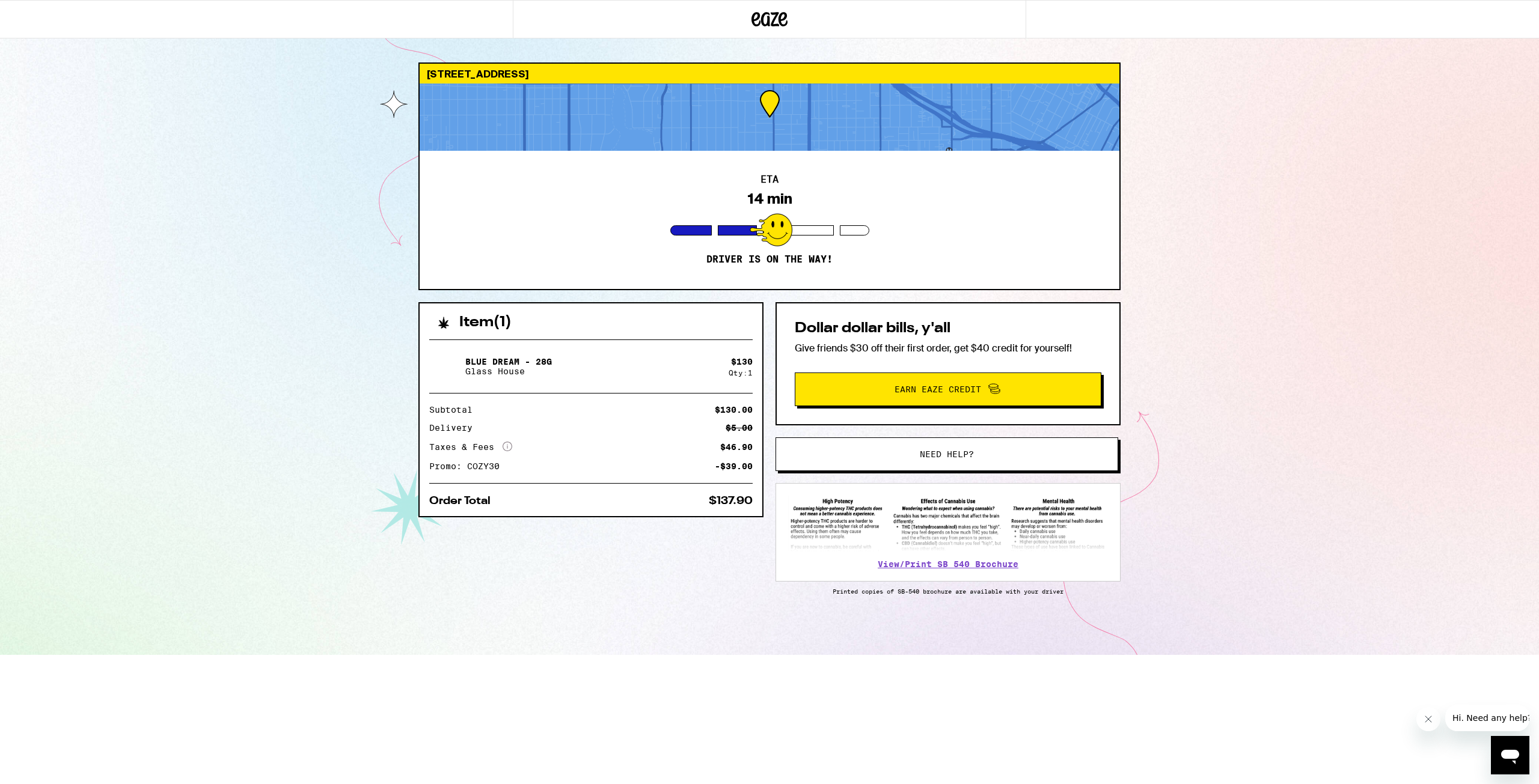
click at [1287, 362] on div "[STREET_ADDRESS] ETA 14 min Driver is on the way! Item ( 1 ) Blue Dream - 28g G…" at bounding box center [769, 327] width 1539 height 655
drag, startPoint x: 1287, startPoint y: 362, endPoint x: 1259, endPoint y: 443, distance: 85.7
click at [1286, 362] on div "[STREET_ADDRESS] ETA 14 min Driver is on the way! Item ( 1 ) Blue Dream - 28g G…" at bounding box center [769, 327] width 1539 height 655
drag, startPoint x: 608, startPoint y: 514, endPoint x: 578, endPoint y: 413, distance: 105.4
click at [607, 512] on div "Blue Dream - 28g Glass House $ 130 Qty: 1 Subtotal $130.00 Delivery $5.00 Taxes…" at bounding box center [591, 423] width 343 height 187
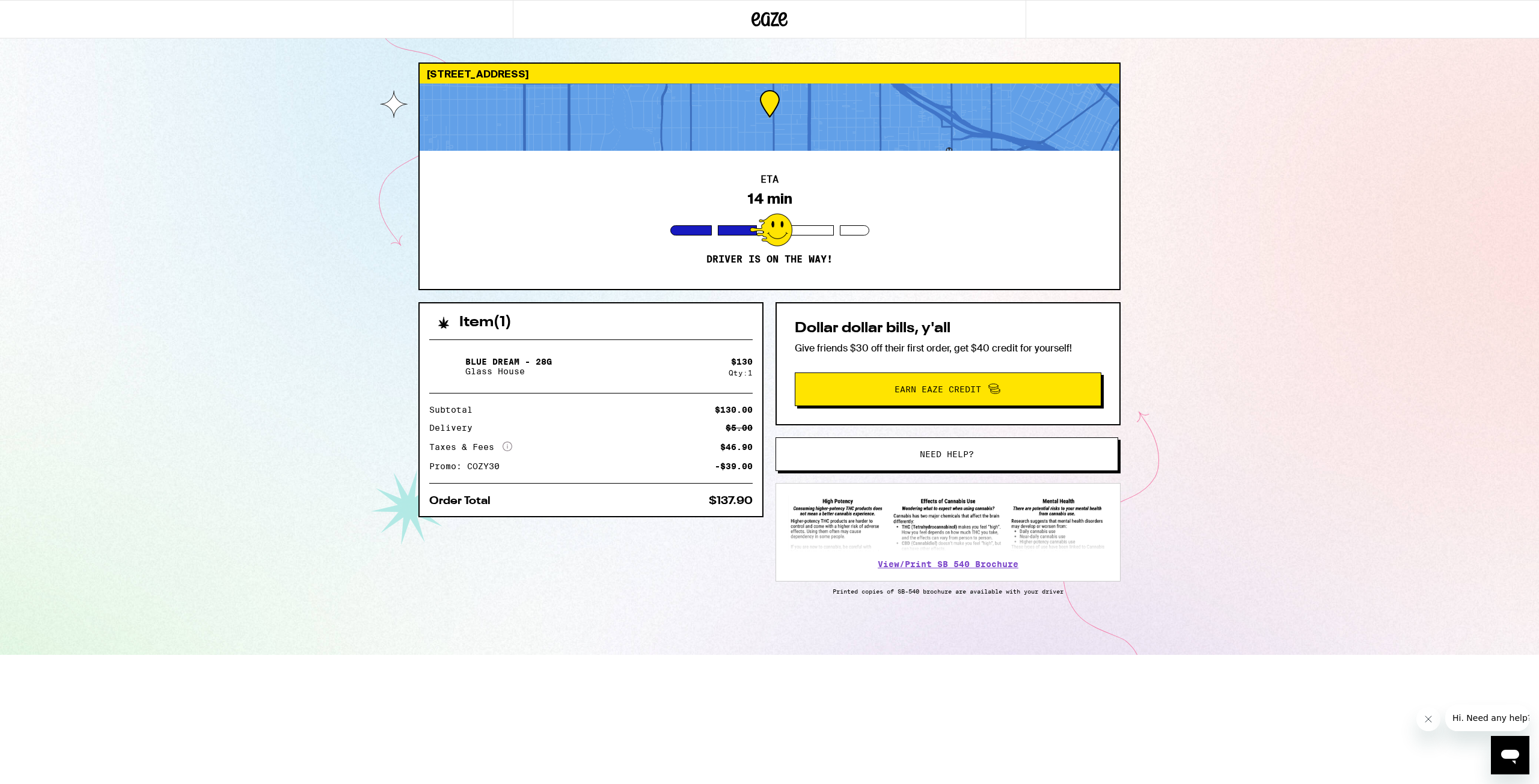
drag, startPoint x: 574, startPoint y: 304, endPoint x: 574, endPoint y: 295, distance: 9.0
click at [574, 298] on div "[STREET_ADDRESS] ETA 14 min Driver is on the way! Item ( 1 ) Blue Dream - 28g G…" at bounding box center [769, 358] width 721 height 593
drag, startPoint x: 1261, startPoint y: 161, endPoint x: 1254, endPoint y: 135, distance: 26.9
click at [1261, 147] on div "[STREET_ADDRESS] ETA 8 min Driver is on the way! Item ( 1 ) Blue Dream - 28g Gl…" at bounding box center [769, 327] width 1539 height 655
click at [205, 215] on div "[STREET_ADDRESS] ETA Arriving Soon Order is arriving Item ( 1 ) Blue Dream - 28…" at bounding box center [769, 327] width 1539 height 655
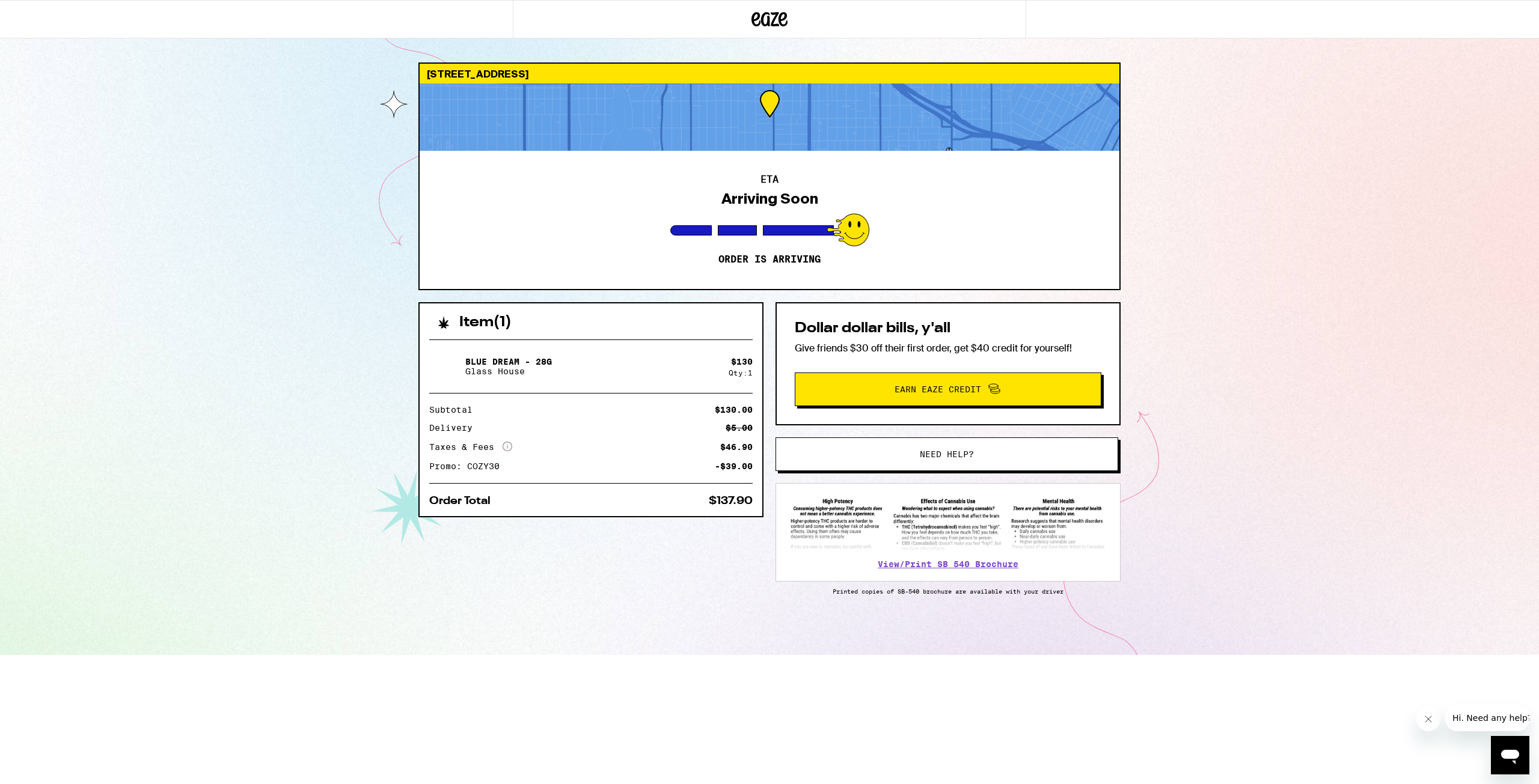
click at [205, 215] on div "[STREET_ADDRESS] ETA Arriving Soon Order is arriving Item ( 1 ) Blue Dream - 28…" at bounding box center [769, 327] width 1539 height 655
